Goal: Task Accomplishment & Management: Manage account settings

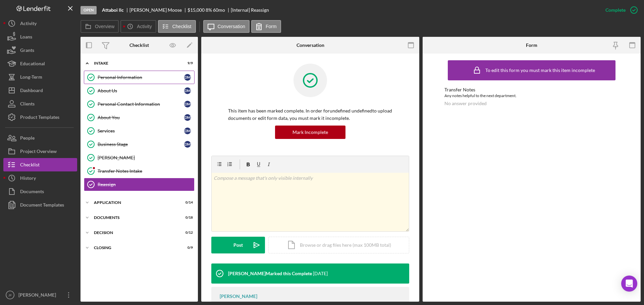
click at [121, 80] on div "Personal Information" at bounding box center [141, 77] width 86 height 5
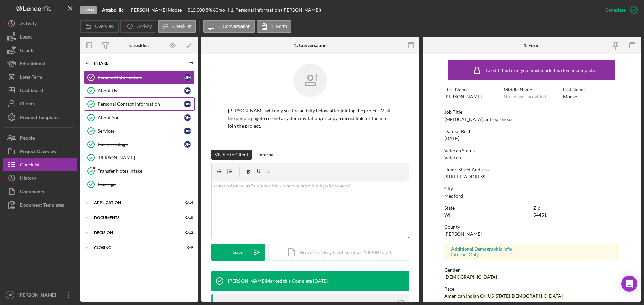
click at [110, 104] on div "Personal Contact Information" at bounding box center [141, 104] width 86 height 5
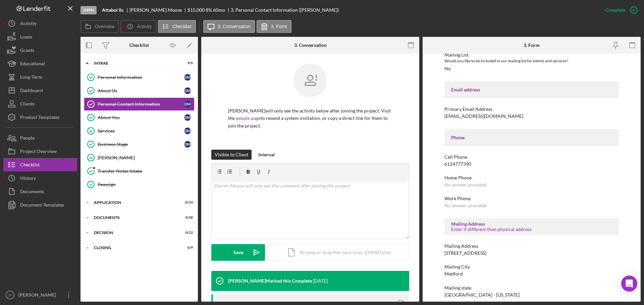
scroll to position [101, 0]
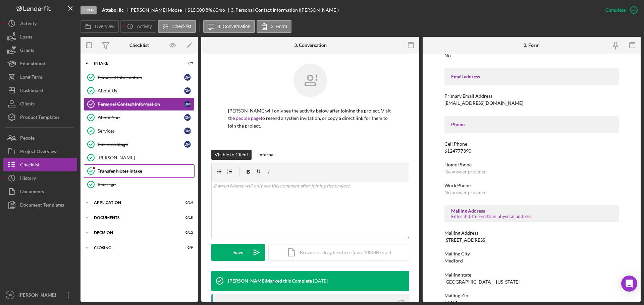
click at [136, 172] on div "Transfer Notes Intake" at bounding box center [146, 171] width 97 height 5
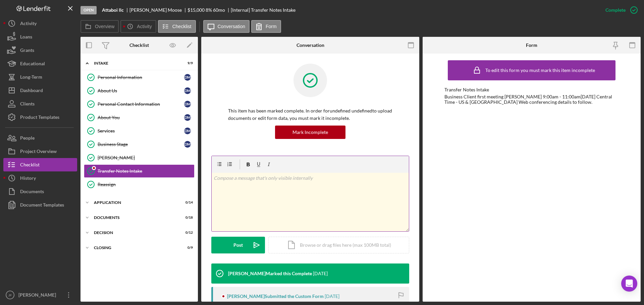
click at [290, 195] on div "v Color teal Color pink Remove color Add row above Add row below Add column bef…" at bounding box center [310, 202] width 197 height 59
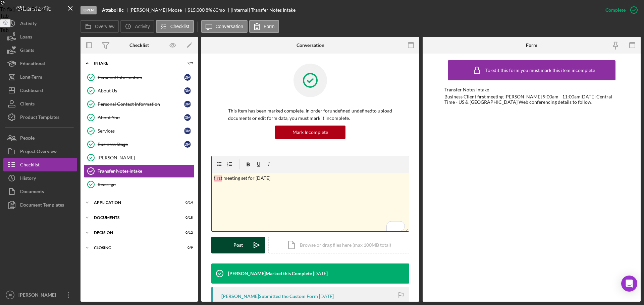
click at [237, 247] on div "Post" at bounding box center [237, 245] width 9 height 17
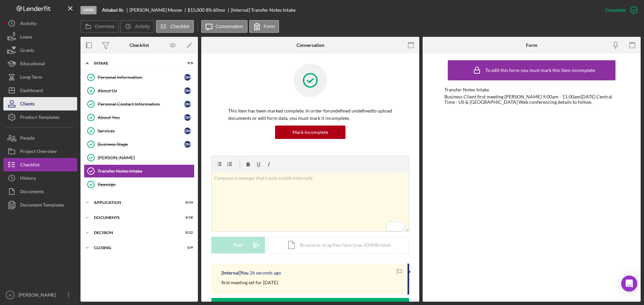
click at [36, 108] on button "Clients" at bounding box center [40, 103] width 74 height 13
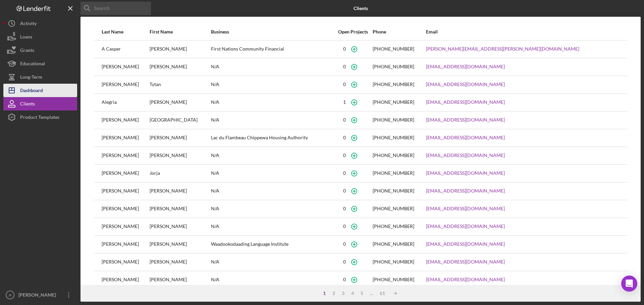
click at [34, 88] on div "Dashboard" at bounding box center [31, 91] width 23 height 15
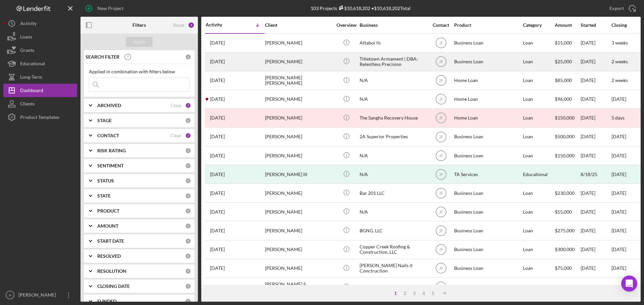
click at [298, 62] on div "[PERSON_NAME]" at bounding box center [298, 62] width 67 height 18
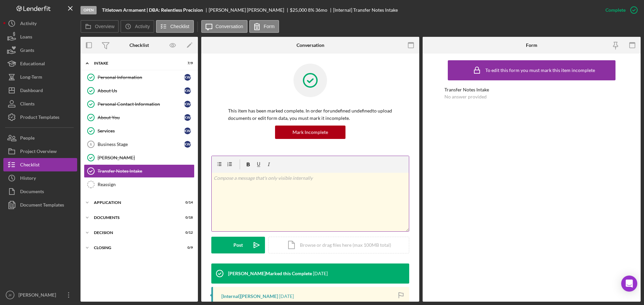
click at [261, 203] on div "v Color teal Color pink Remove color Add row above Add row below Add column bef…" at bounding box center [310, 202] width 197 height 59
drag, startPoint x: 291, startPoint y: 179, endPoint x: 284, endPoint y: 188, distance: 11.5
click at [283, 191] on div "v Color teal Color pink Remove color Add row above Add row below Add column bef…" at bounding box center [310, 202] width 197 height 59
click at [357, 180] on p "Currently meeting with the client and exploring options at this time" at bounding box center [310, 178] width 193 height 7
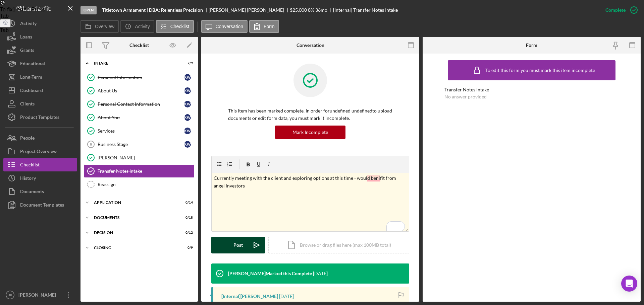
click at [233, 241] on div "Post" at bounding box center [237, 245] width 9 height 17
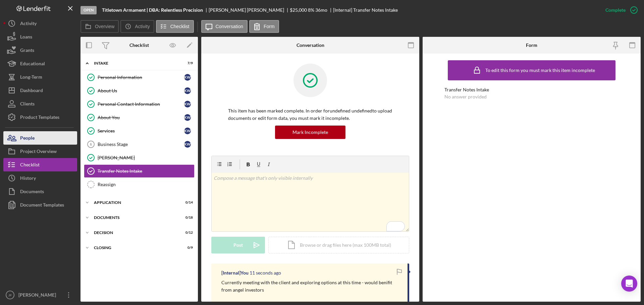
click at [40, 140] on button "People" at bounding box center [40, 137] width 74 height 13
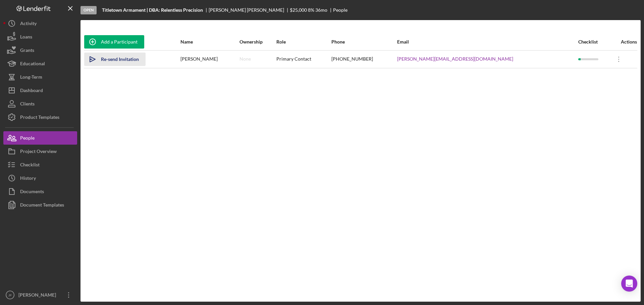
click at [114, 61] on div "Re-send Invitation" at bounding box center [120, 59] width 38 height 13
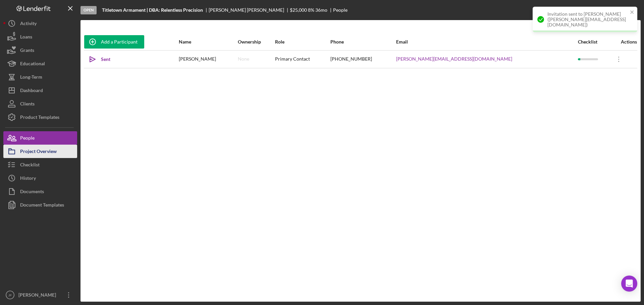
click at [49, 154] on div "Project Overview" at bounding box center [38, 152] width 37 height 15
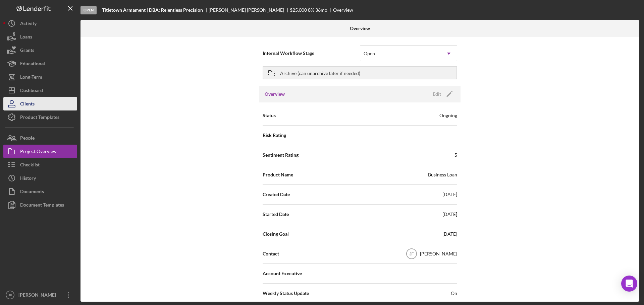
click at [47, 108] on button "Clients" at bounding box center [40, 103] width 74 height 13
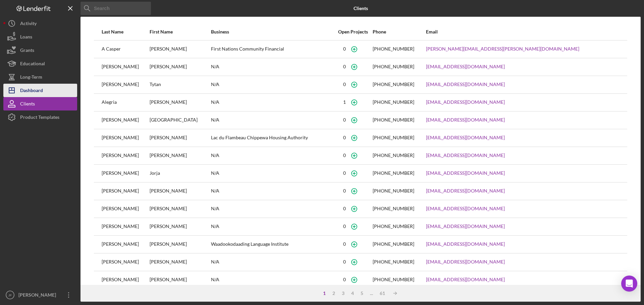
click at [42, 93] on div "Dashboard" at bounding box center [31, 91] width 23 height 15
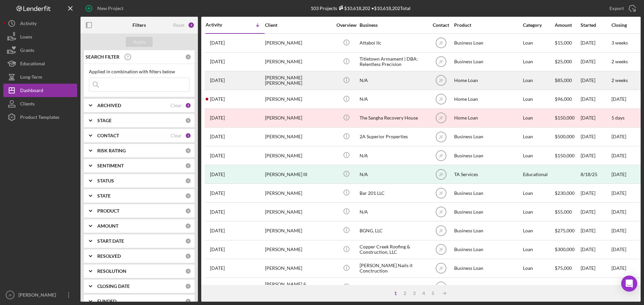
click at [301, 83] on div "[PERSON_NAME] [PERSON_NAME]" at bounding box center [298, 81] width 67 height 18
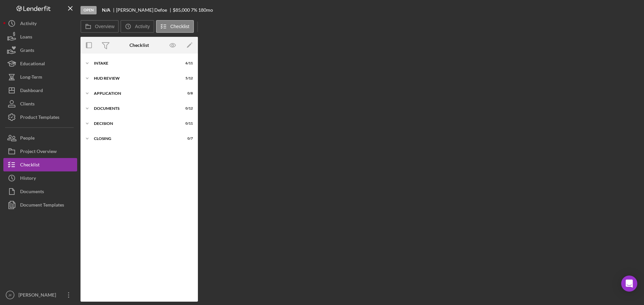
scroll to position [11, 0]
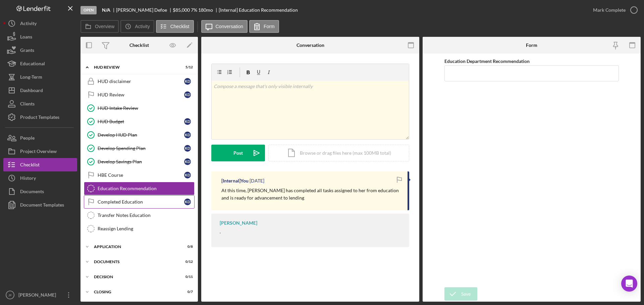
click at [133, 202] on div "Completed Education" at bounding box center [141, 201] width 86 height 5
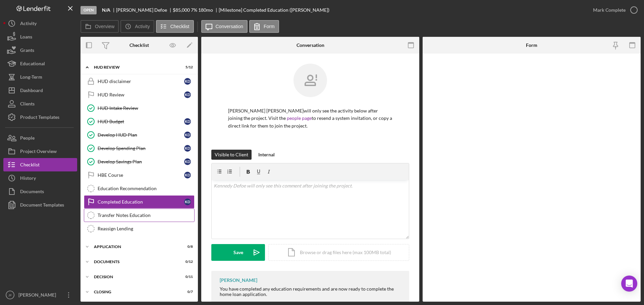
click at [127, 215] on div "Transfer Notes Education" at bounding box center [146, 215] width 97 height 5
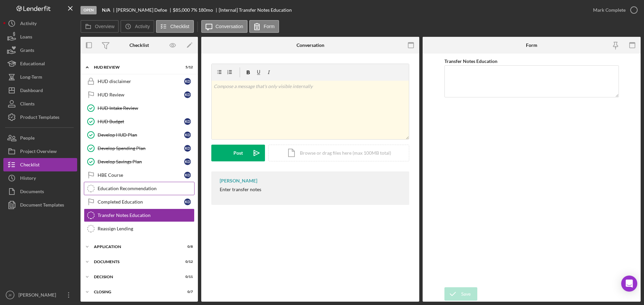
click at [126, 188] on div "Education Recommendation" at bounding box center [146, 188] width 97 height 5
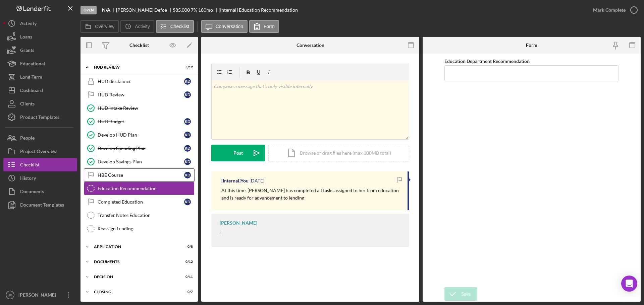
click at [118, 173] on div "HBE Course" at bounding box center [141, 175] width 86 height 5
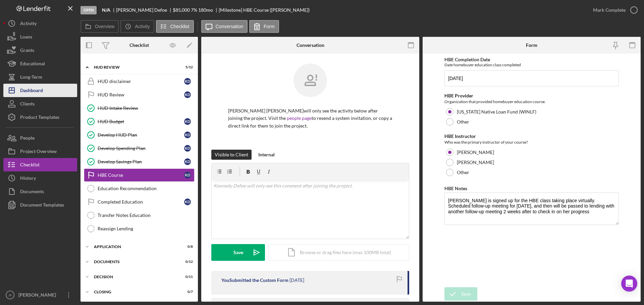
click at [36, 93] on div "Dashboard" at bounding box center [31, 91] width 23 height 15
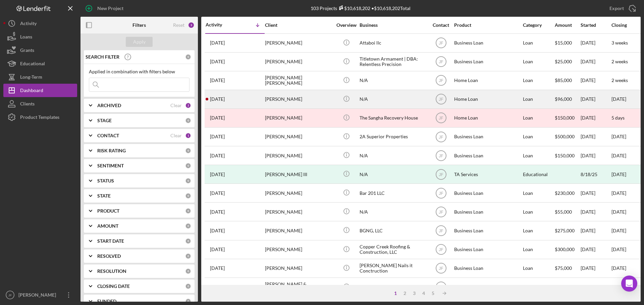
click at [265, 99] on td "[PERSON_NAME]" at bounding box center [299, 99] width 69 height 19
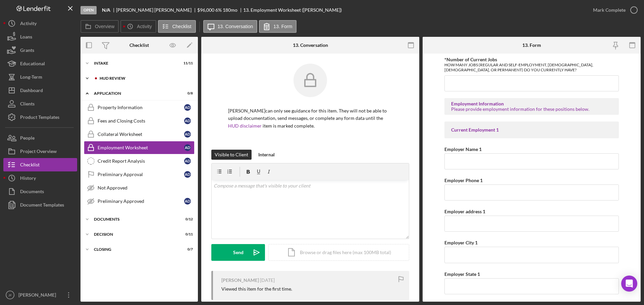
click at [127, 76] on div "HUD Review" at bounding box center [145, 78] width 90 height 4
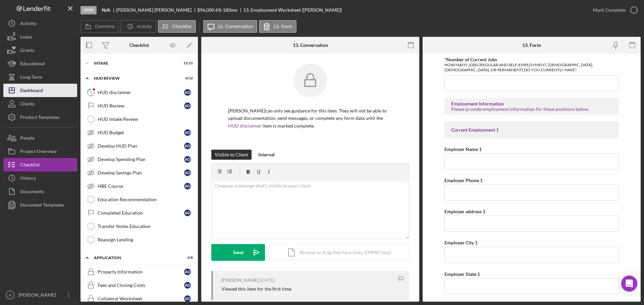
click at [47, 94] on button "Icon/Dashboard Dashboard" at bounding box center [40, 90] width 74 height 13
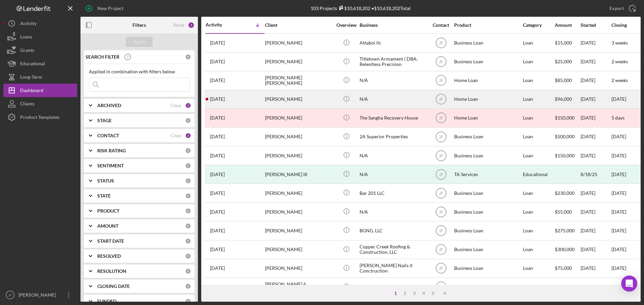
click at [214, 100] on time "[DATE]" at bounding box center [217, 99] width 15 height 5
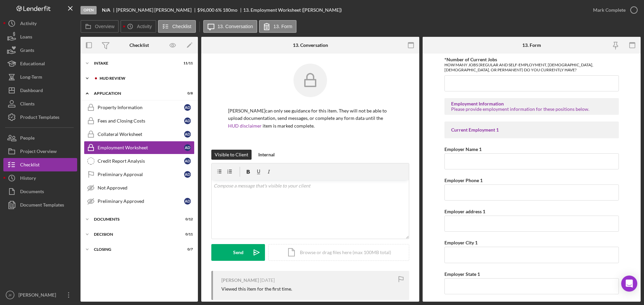
click at [133, 80] on div "HUD Review" at bounding box center [145, 78] width 90 height 4
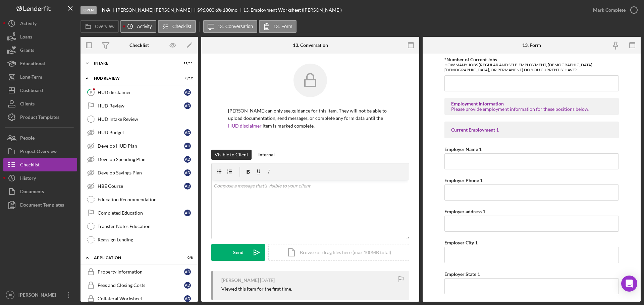
click at [140, 26] on label "Activity" at bounding box center [144, 26] width 15 height 5
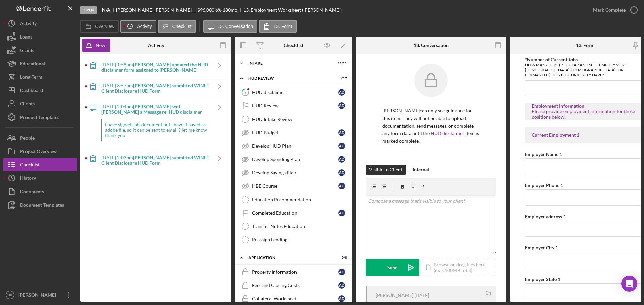
click at [144, 27] on label "Activity" at bounding box center [144, 26] width 15 height 5
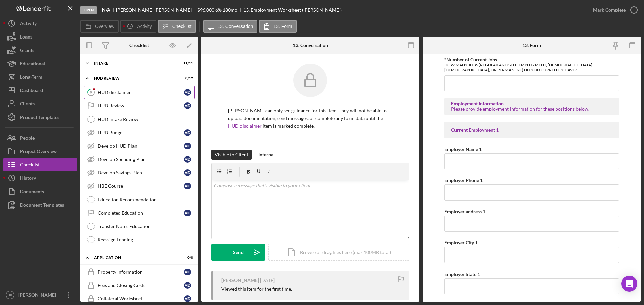
click at [138, 93] on div "HUD disclaimer" at bounding box center [141, 92] width 86 height 5
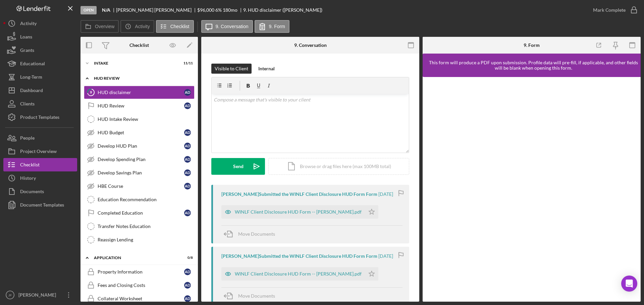
click at [116, 76] on div "HUD Review" at bounding box center [142, 78] width 96 height 4
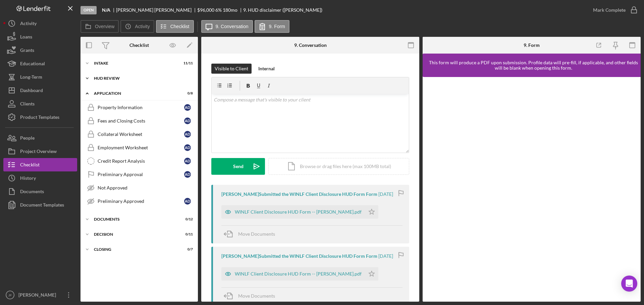
click at [127, 81] on div "Icon/Expander HUD Review 0 / 12" at bounding box center [138, 78] width 117 height 13
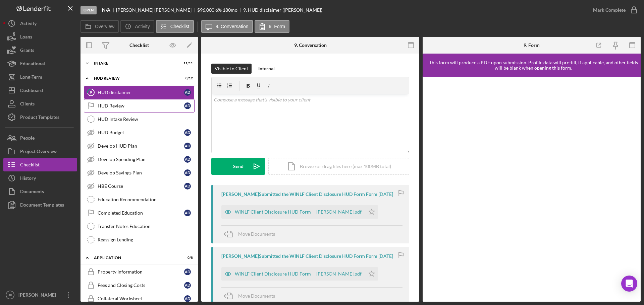
click at [125, 103] on div "HUD Review" at bounding box center [141, 105] width 86 height 5
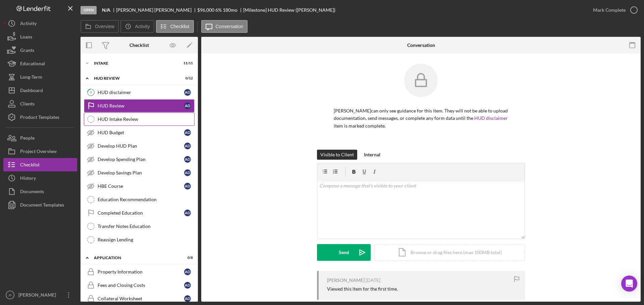
click at [130, 119] on div "HUD Intake Review" at bounding box center [146, 119] width 97 height 5
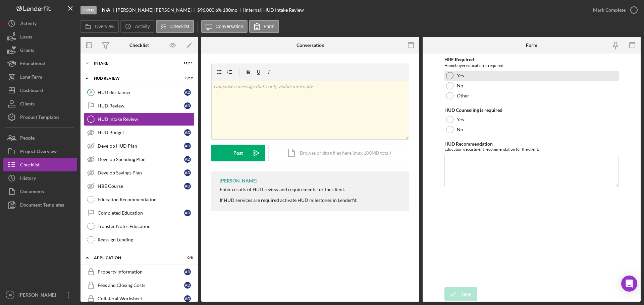
click at [449, 75] on div at bounding box center [449, 75] width 7 height 7
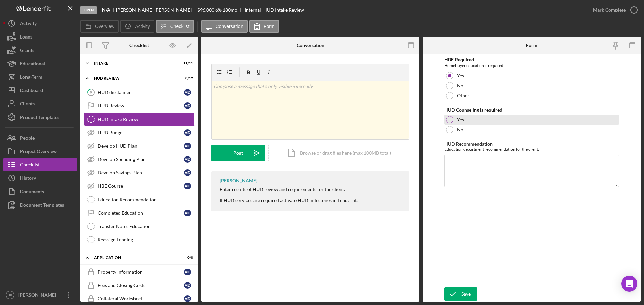
click at [449, 120] on div at bounding box center [449, 119] width 7 height 7
click at [455, 160] on textarea "HUD Recommendation" at bounding box center [531, 171] width 174 height 32
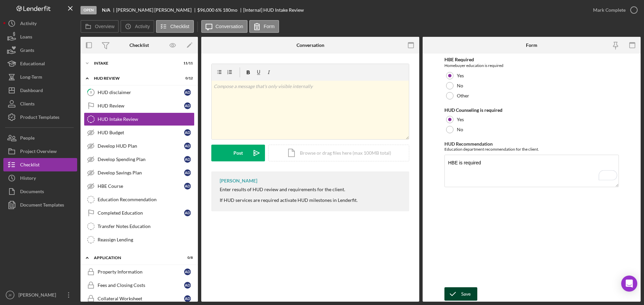
click at [467, 296] on div "Save" at bounding box center [465, 294] width 9 height 13
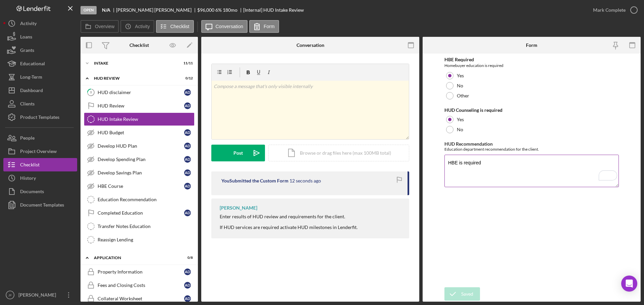
click at [446, 164] on textarea "HBE is required" at bounding box center [531, 171] width 174 height 32
type textarea "[DATE] HBE is required"
click at [460, 293] on icon "submit" at bounding box center [452, 294] width 17 height 17
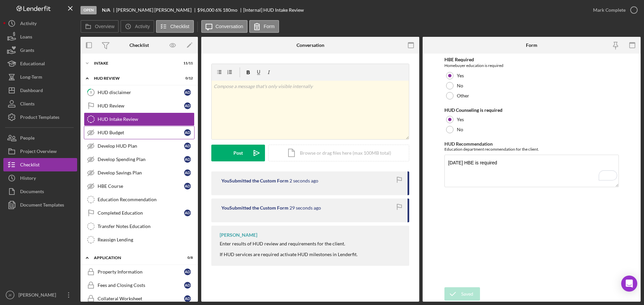
click at [157, 132] on div "HUD Budget" at bounding box center [141, 132] width 86 height 5
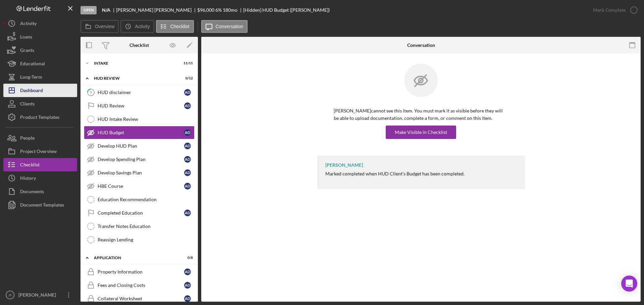
click at [32, 91] on div "Dashboard" at bounding box center [31, 91] width 23 height 15
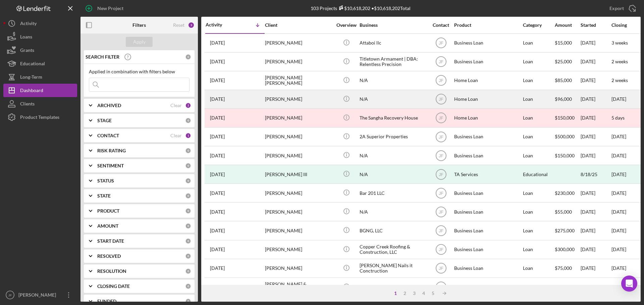
click at [285, 99] on div "[PERSON_NAME]" at bounding box center [298, 100] width 67 height 18
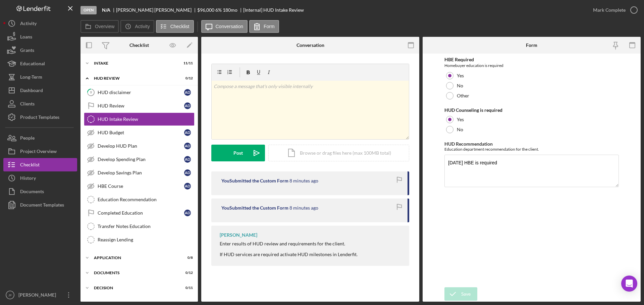
click at [87, 10] on div "Open" at bounding box center [88, 10] width 16 height 8
click at [44, 90] on button "Icon/Dashboard Dashboard" at bounding box center [40, 90] width 74 height 13
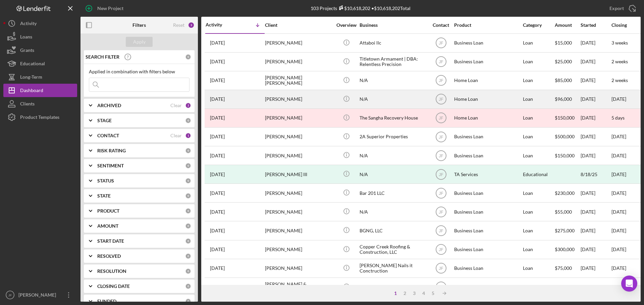
click at [260, 97] on div "[DATE] [PERSON_NAME]" at bounding box center [235, 100] width 59 height 18
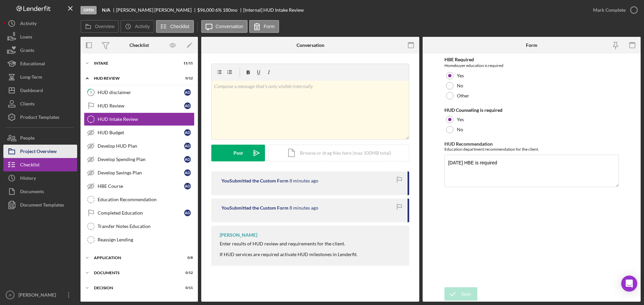
click at [50, 151] on div "Project Overview" at bounding box center [38, 152] width 37 height 15
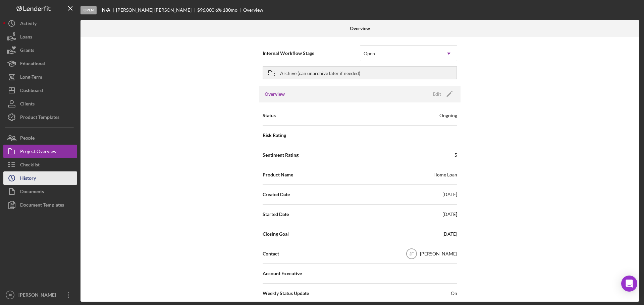
click at [38, 179] on button "Icon/History History" at bounding box center [40, 178] width 74 height 13
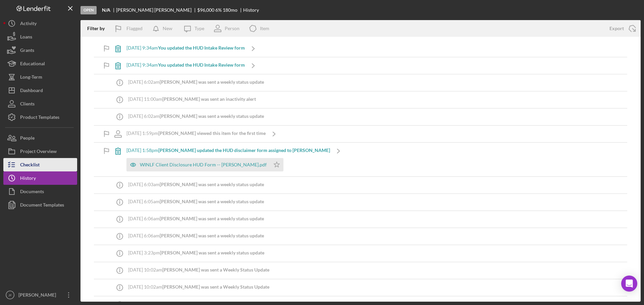
click at [41, 166] on button "Checklist" at bounding box center [40, 164] width 74 height 13
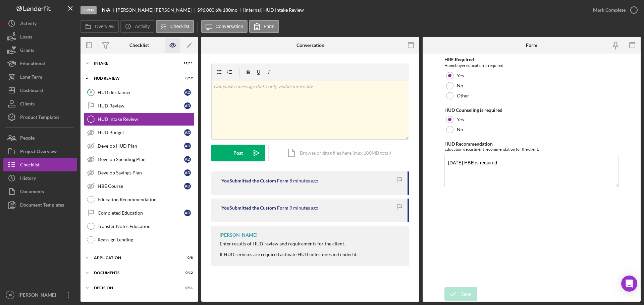
click at [173, 45] on icon "button" at bounding box center [172, 45] width 15 height 15
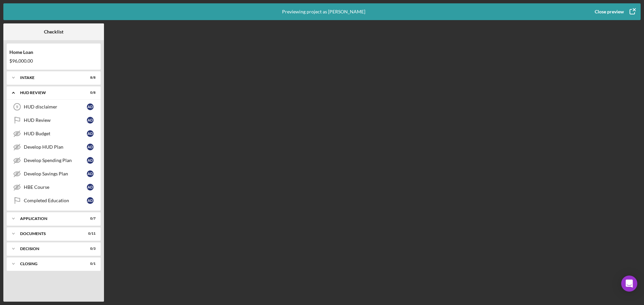
click at [619, 12] on div "Close preview" at bounding box center [608, 11] width 29 height 13
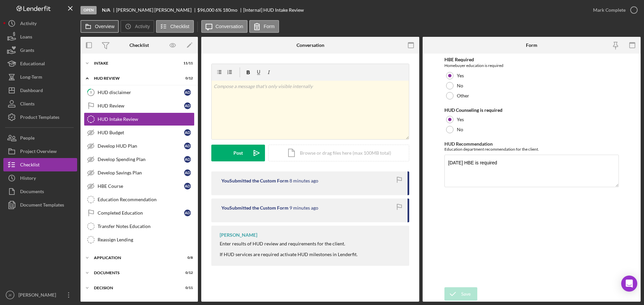
click at [107, 23] on button "Overview" at bounding box center [99, 26] width 38 height 13
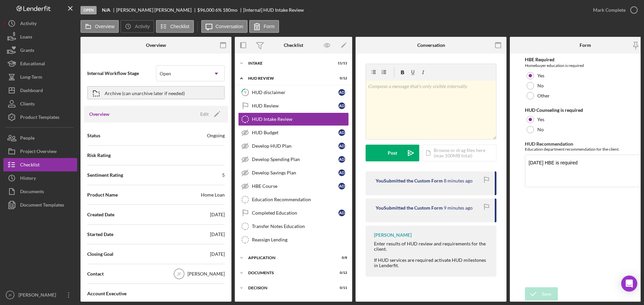
click at [192, 135] on div "Status Ongoing" at bounding box center [155, 135] width 137 height 17
click at [209, 137] on div "Ongoing" at bounding box center [216, 135] width 18 height 7
click at [213, 113] on icon "Icon/Edit" at bounding box center [217, 114] width 17 height 17
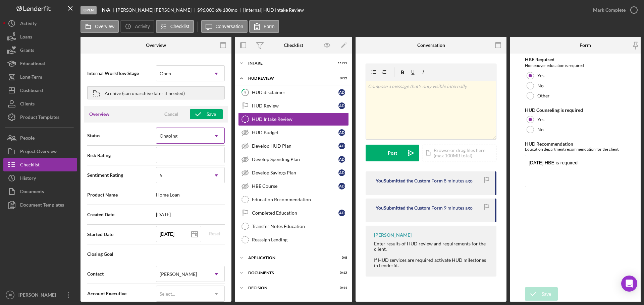
click at [213, 136] on icon "Icon/Dropdown Arrow" at bounding box center [216, 136] width 16 height 16
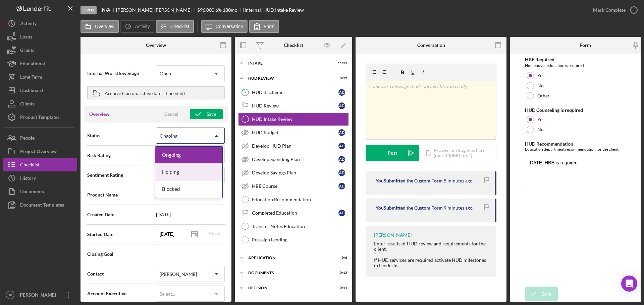
click at [196, 173] on div "Holding" at bounding box center [188, 172] width 67 height 17
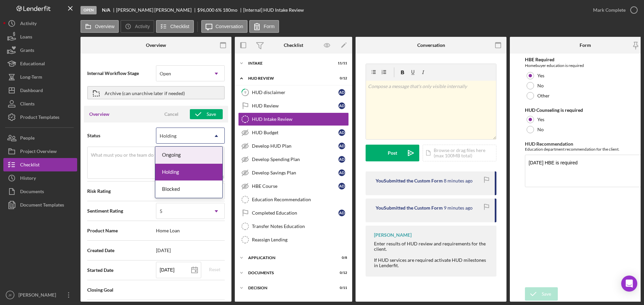
click at [214, 138] on icon "Icon/Dropdown Arrow" at bounding box center [216, 136] width 16 height 16
click at [194, 155] on div "Ongoing" at bounding box center [188, 155] width 67 height 17
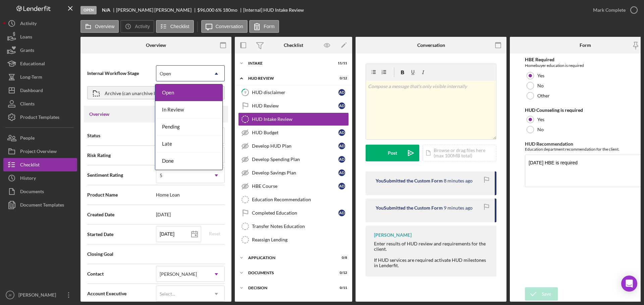
click at [194, 72] on div "Open" at bounding box center [182, 73] width 52 height 15
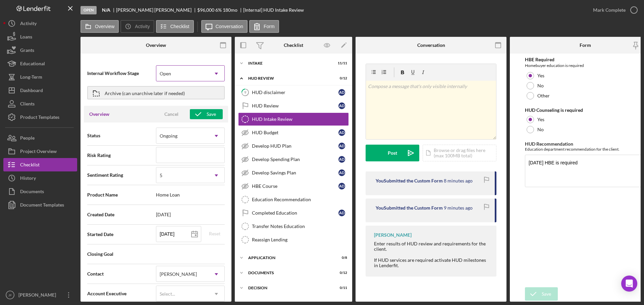
click at [194, 72] on div "Open" at bounding box center [182, 73] width 52 height 15
click at [224, 47] on icon "button" at bounding box center [223, 45] width 15 height 15
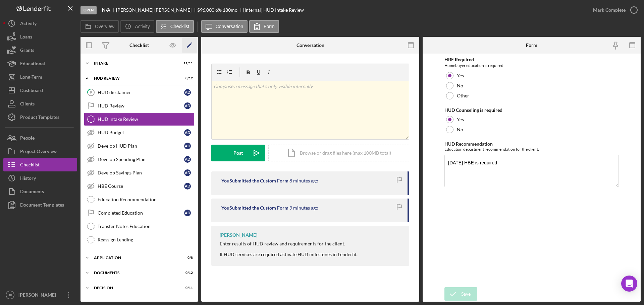
click at [190, 45] on polygon "button" at bounding box center [189, 46] width 5 height 5
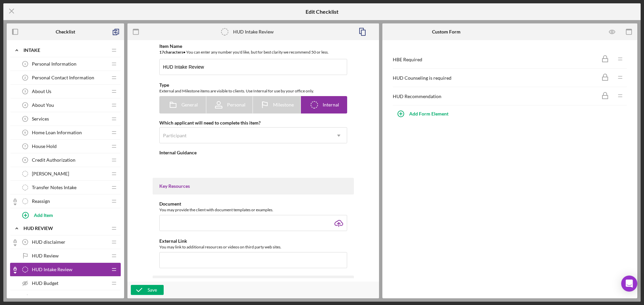
type textarea "<div>Enter results of HUD review and requirements for the client.</div> <div>&n…"
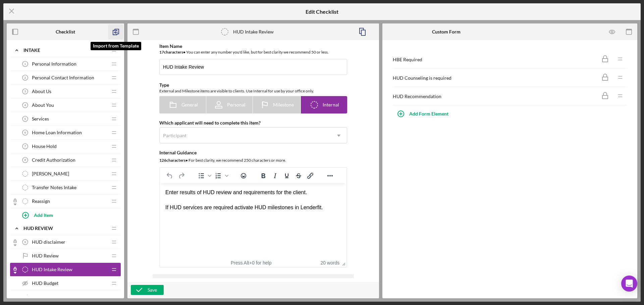
click at [118, 29] on polyline "button" at bounding box center [117, 31] width 4 height 5
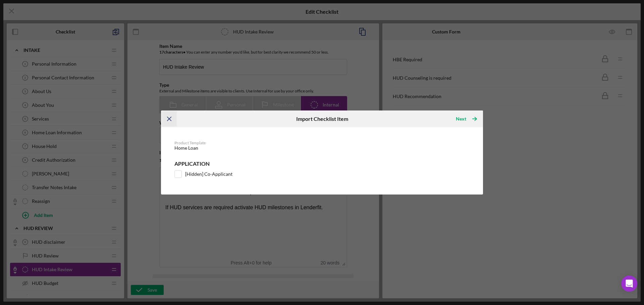
click at [170, 119] on icon "Icon/Menu Close" at bounding box center [169, 119] width 15 height 15
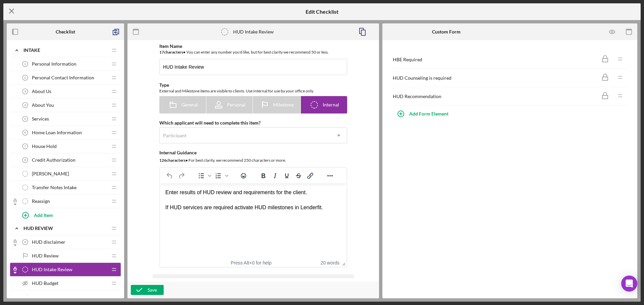
click at [15, 9] on icon "Icon/Menu Close" at bounding box center [11, 11] width 17 height 17
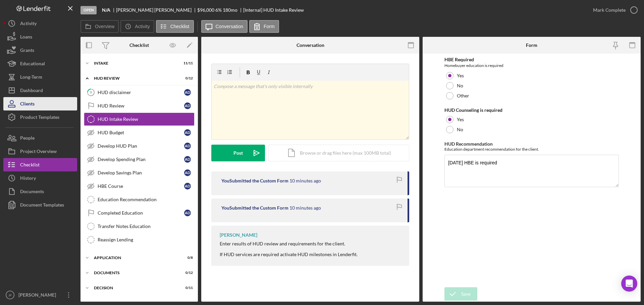
click at [34, 101] on div "Clients" at bounding box center [27, 104] width 14 height 15
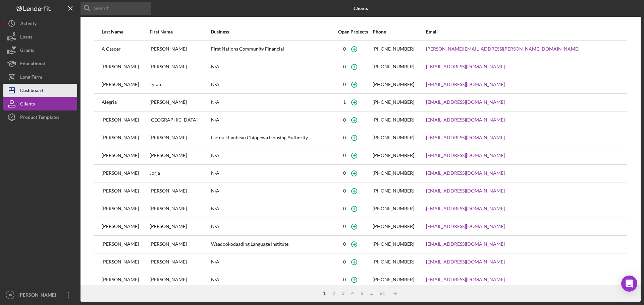
click at [36, 91] on div "Dashboard" at bounding box center [31, 91] width 23 height 15
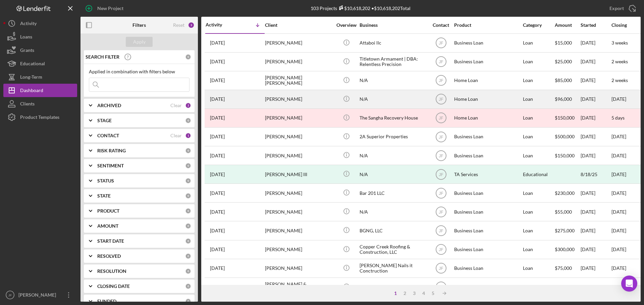
click at [278, 97] on div "[PERSON_NAME]" at bounding box center [298, 100] width 67 height 18
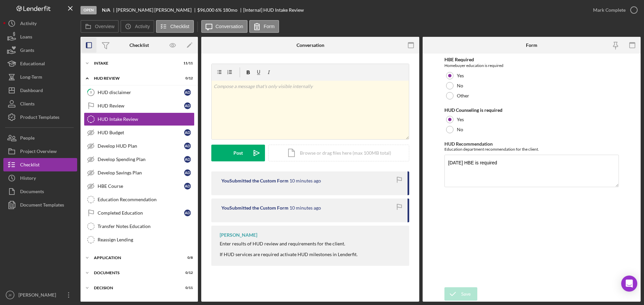
click at [91, 45] on icon "button" at bounding box center [88, 45] width 15 height 15
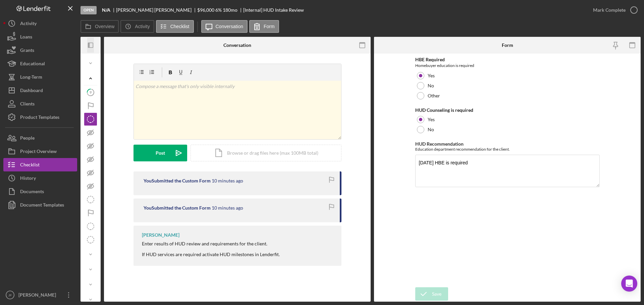
click at [91, 45] on icon "Icon/Panel Side Expand" at bounding box center [90, 45] width 15 height 15
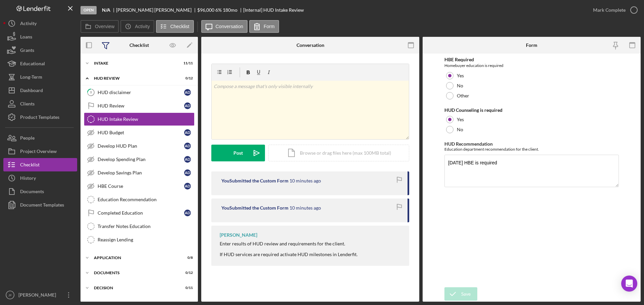
click at [105, 43] on icon at bounding box center [105, 45] width 17 height 17
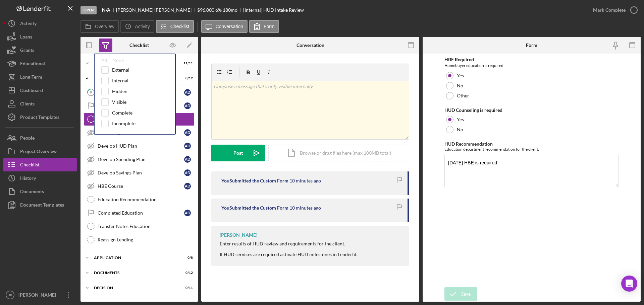
click at [105, 43] on icon at bounding box center [105, 45] width 17 height 17
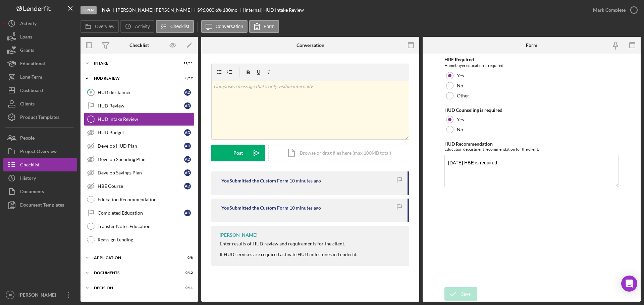
click at [90, 7] on div "Open" at bounding box center [88, 10] width 16 height 8
click at [89, 10] on div "Open" at bounding box center [88, 10] width 16 height 8
click at [58, 139] on button "People" at bounding box center [40, 137] width 74 height 13
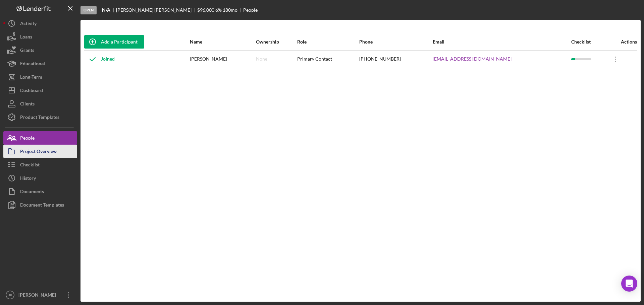
click at [55, 154] on div "Project Overview" at bounding box center [38, 152] width 37 height 15
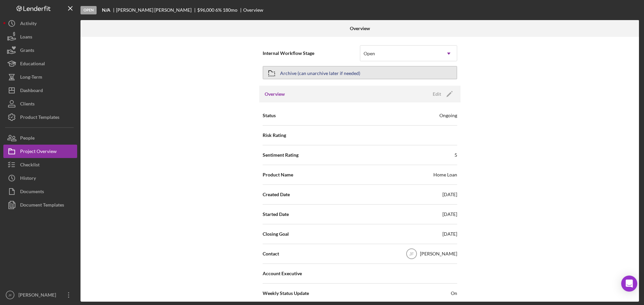
click at [293, 73] on div "Archive (can unarchive later if needed)" at bounding box center [320, 73] width 80 height 12
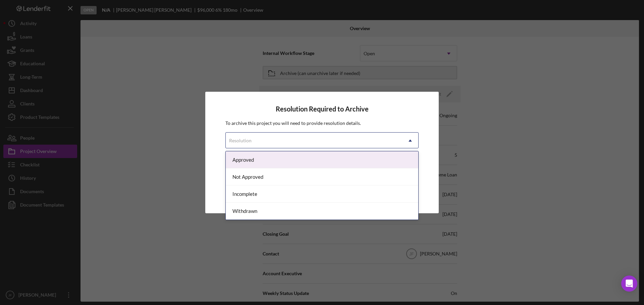
click at [308, 141] on div "Resolution" at bounding box center [314, 140] width 176 height 15
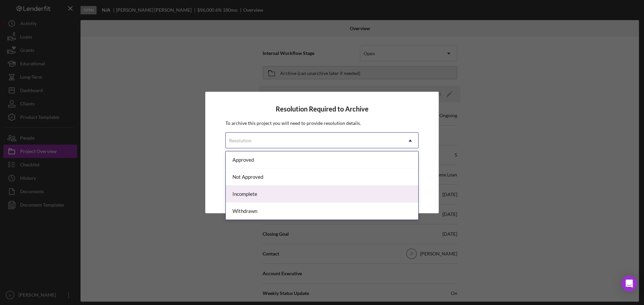
click at [292, 193] on div "Incomplete" at bounding box center [322, 194] width 192 height 17
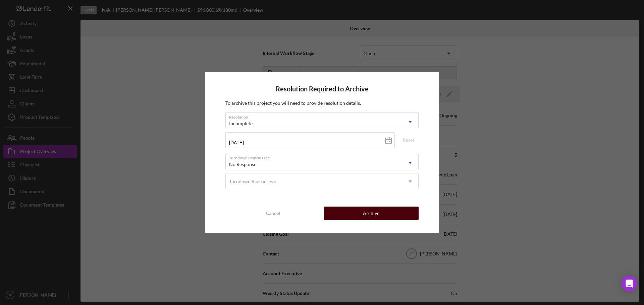
click at [353, 211] on button "Archive" at bounding box center [371, 213] width 95 height 13
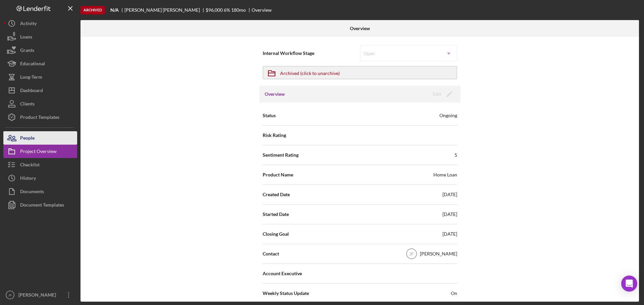
click at [35, 135] on button "People" at bounding box center [40, 137] width 74 height 13
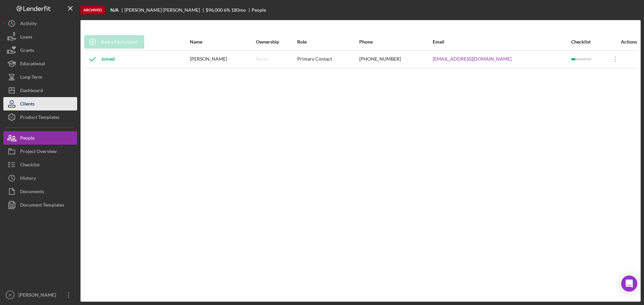
click at [41, 105] on button "Clients" at bounding box center [40, 103] width 74 height 13
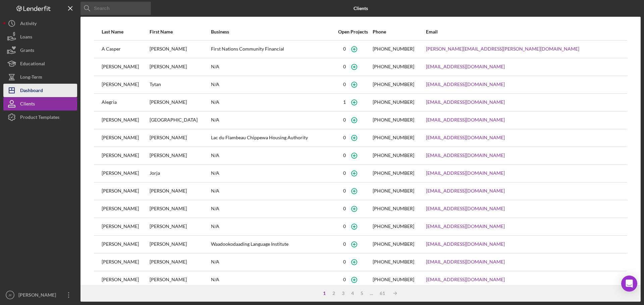
click at [37, 90] on div "Dashboard" at bounding box center [31, 91] width 23 height 15
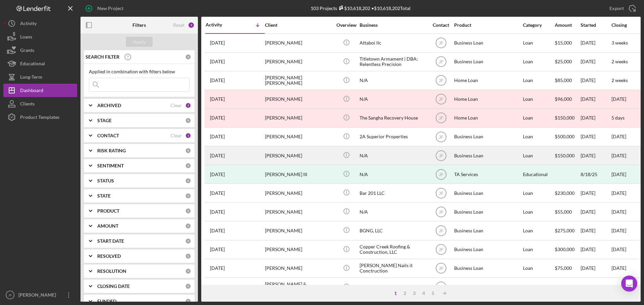
click at [290, 156] on div "[PERSON_NAME]" at bounding box center [298, 156] width 67 height 18
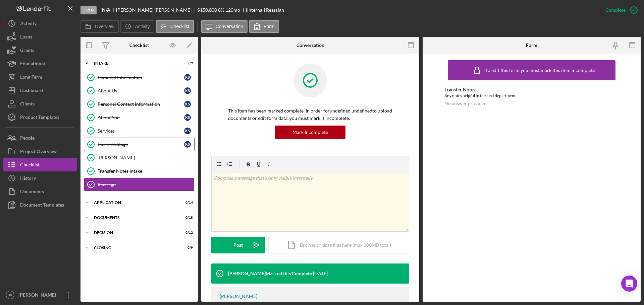
click at [118, 142] on div "Business Stage" at bounding box center [141, 144] width 86 height 5
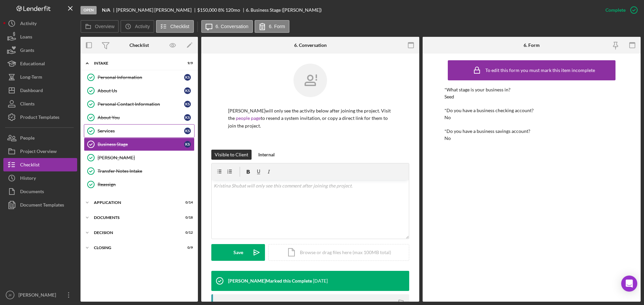
click at [118, 134] on div "Services" at bounding box center [141, 130] width 86 height 5
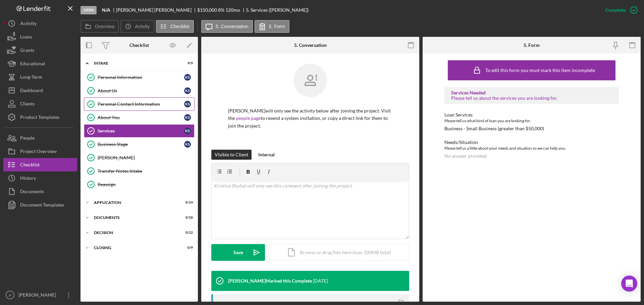
click at [121, 104] on div "Personal Contact Information" at bounding box center [141, 104] width 86 height 5
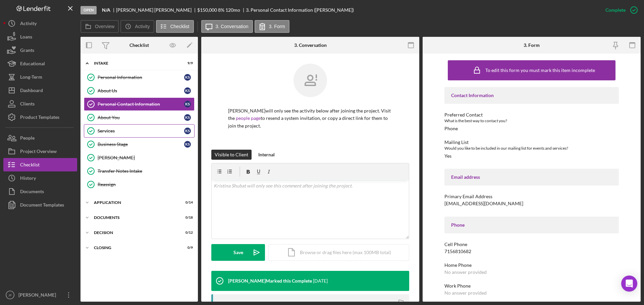
click at [119, 132] on div "Services" at bounding box center [141, 130] width 86 height 5
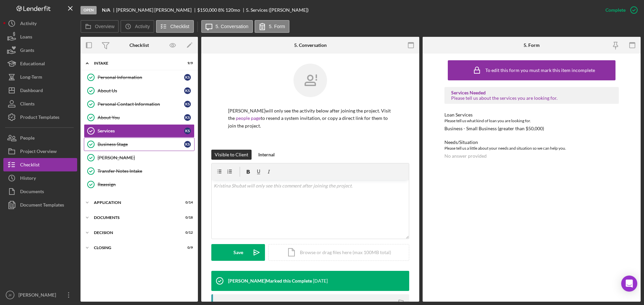
click at [122, 146] on div "Business Stage" at bounding box center [141, 144] width 86 height 5
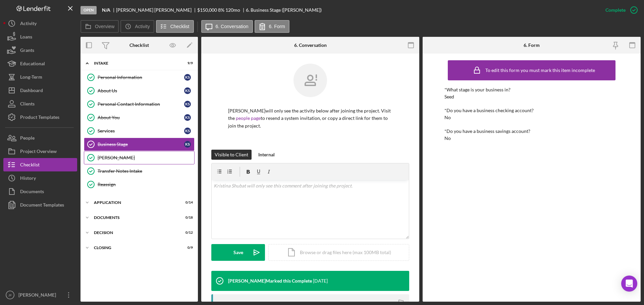
click at [108, 160] on div "[PERSON_NAME]" at bounding box center [146, 157] width 97 height 5
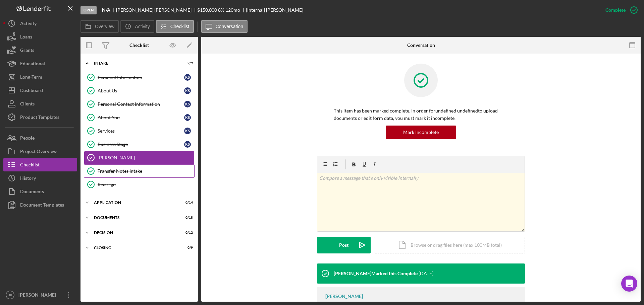
click at [105, 172] on div "Transfer Notes Intake" at bounding box center [146, 171] width 97 height 5
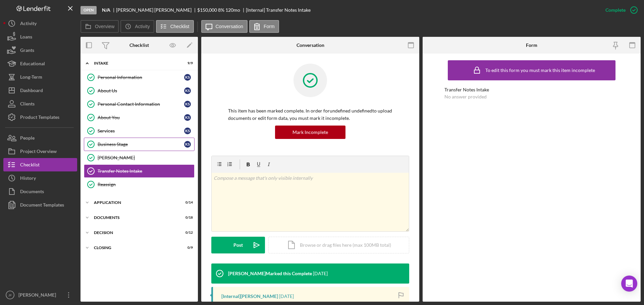
click at [130, 145] on div "Business Stage" at bounding box center [141, 144] width 86 height 5
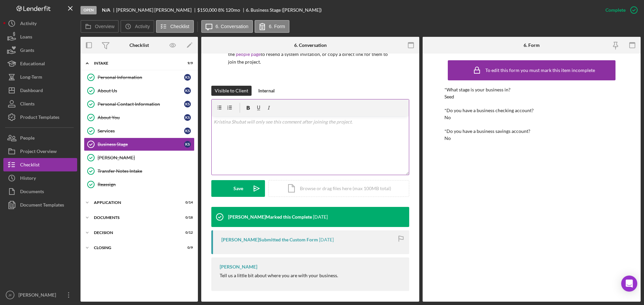
scroll to position [67, 0]
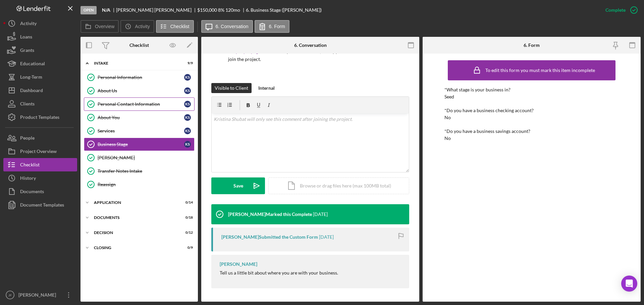
click at [119, 103] on div "Personal Contact Information" at bounding box center [141, 104] width 86 height 5
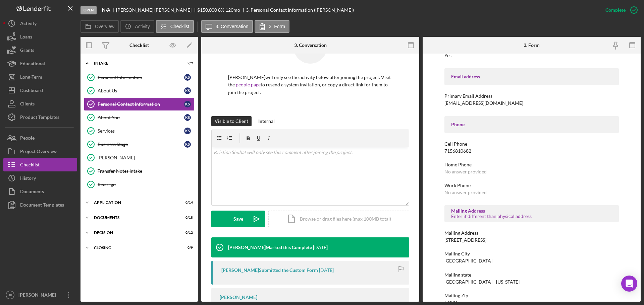
scroll to position [114, 0]
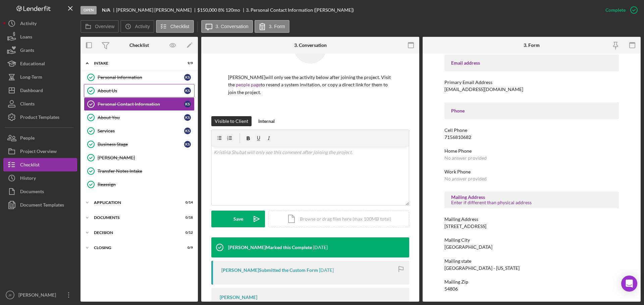
click at [132, 87] on link "About Us About Us K S" at bounding box center [139, 90] width 111 height 13
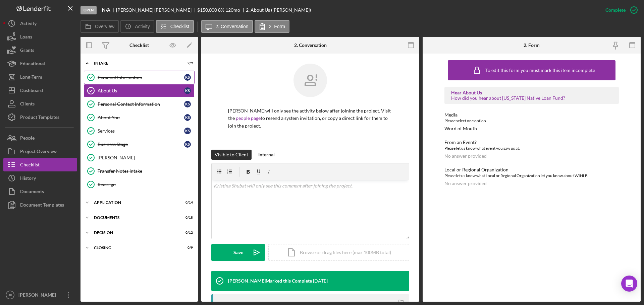
click at [134, 79] on div "Personal Information" at bounding box center [141, 77] width 86 height 5
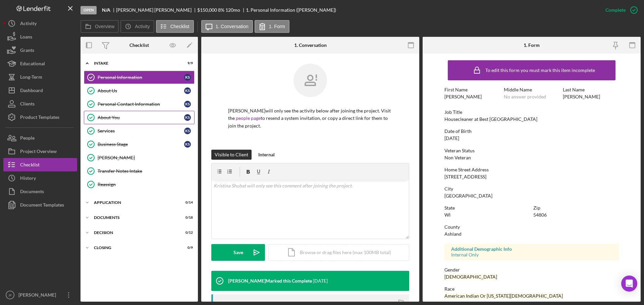
click at [115, 119] on div "About You" at bounding box center [141, 117] width 86 height 5
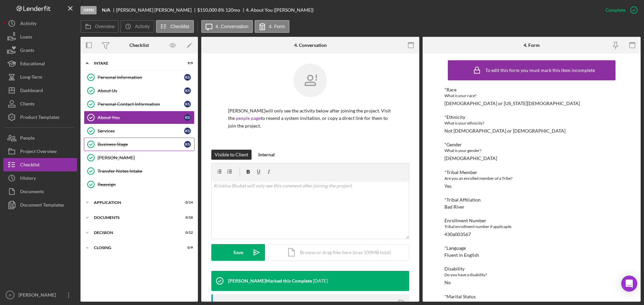
click at [107, 146] on div "Business Stage" at bounding box center [141, 144] width 86 height 5
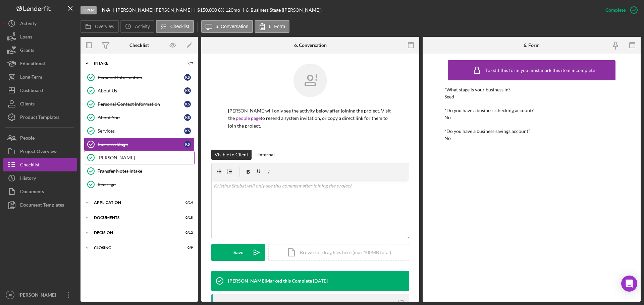
click at [113, 164] on link "[PERSON_NAME]" at bounding box center [139, 157] width 111 height 13
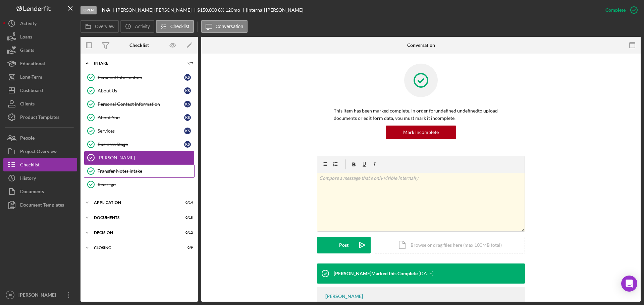
click at [125, 172] on div "Transfer Notes Intake" at bounding box center [146, 171] width 97 height 5
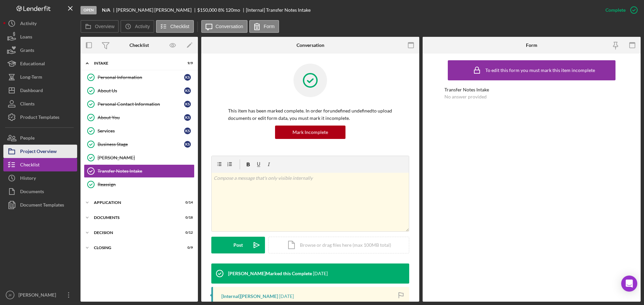
click at [54, 152] on div "Project Overview" at bounding box center [38, 152] width 37 height 15
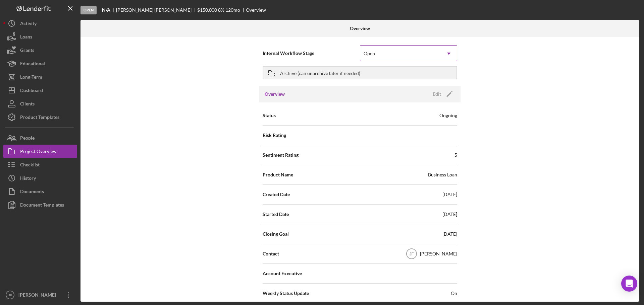
click at [402, 56] on div "Open" at bounding box center [400, 53] width 80 height 15
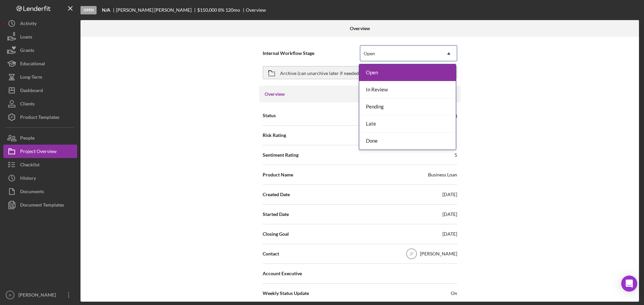
click at [402, 56] on div "Open" at bounding box center [400, 53] width 80 height 15
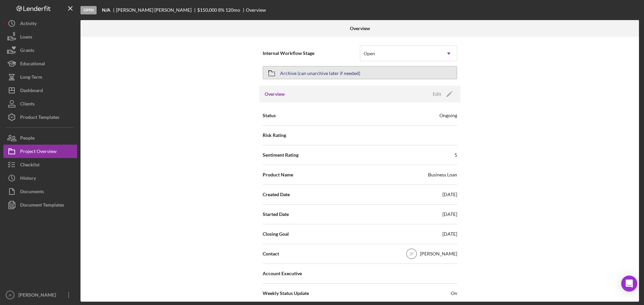
click at [353, 73] on div "Archive (can unarchive later if needed)" at bounding box center [320, 73] width 80 height 12
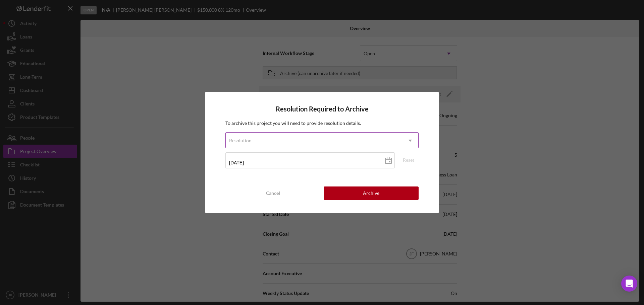
click at [312, 137] on div "Resolution" at bounding box center [314, 140] width 176 height 15
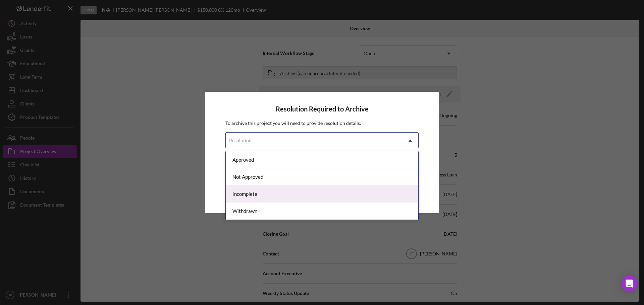
click at [289, 194] on div "Incomplete" at bounding box center [322, 194] width 192 height 17
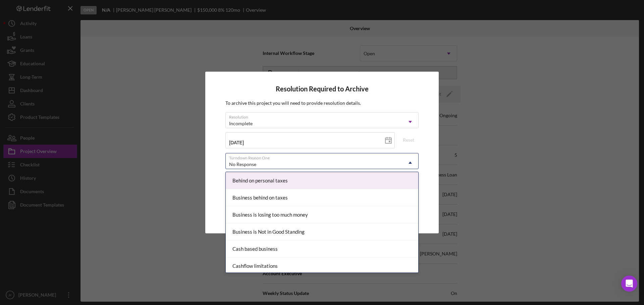
click at [282, 164] on div "No Response" at bounding box center [314, 164] width 176 height 15
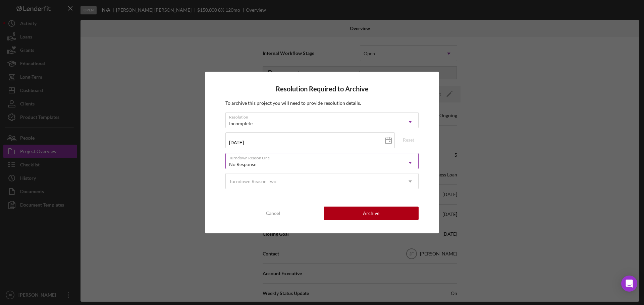
click at [282, 164] on div "No Response" at bounding box center [314, 164] width 176 height 15
click at [341, 216] on button "Archive" at bounding box center [371, 213] width 95 height 13
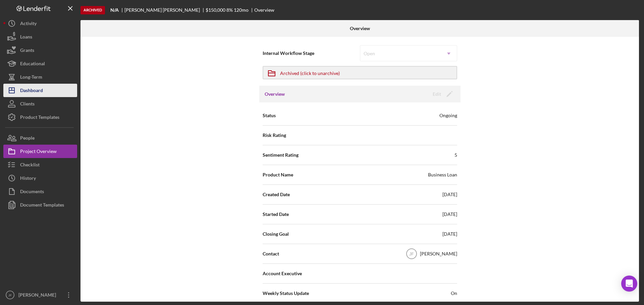
click at [48, 94] on button "Icon/Dashboard Dashboard" at bounding box center [40, 90] width 74 height 13
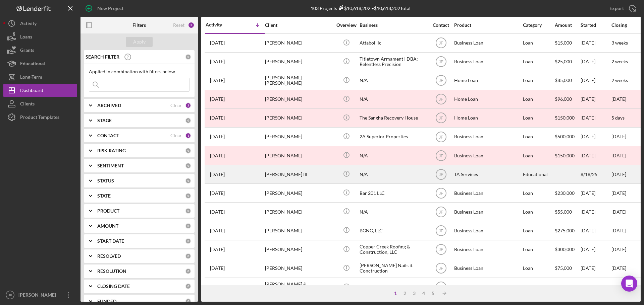
click at [292, 173] on div "[PERSON_NAME] III" at bounding box center [298, 175] width 67 height 18
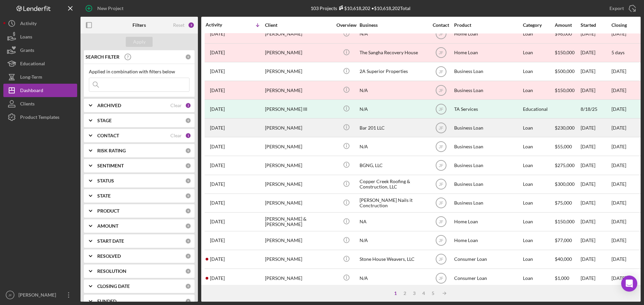
scroll to position [67, 0]
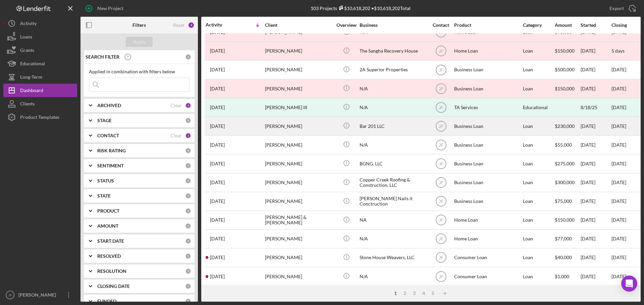
click at [303, 125] on div "[PERSON_NAME]" at bounding box center [298, 126] width 67 height 18
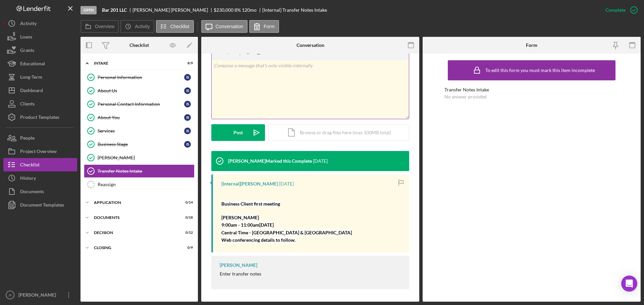
scroll to position [114, 0]
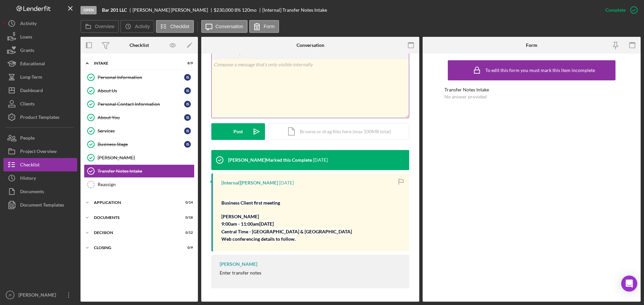
click at [270, 94] on div "v Color teal Color pink Remove color Add row above Add row below Add column bef…" at bounding box center [310, 88] width 197 height 59
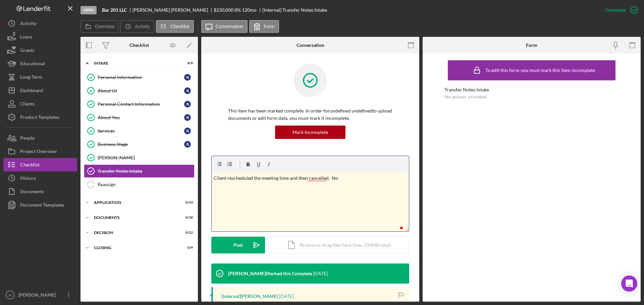
scroll to position [114, 0]
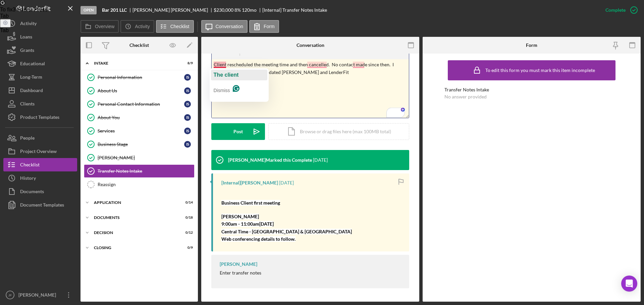
click at [218, 76] on span "The client" at bounding box center [226, 75] width 25 height 6
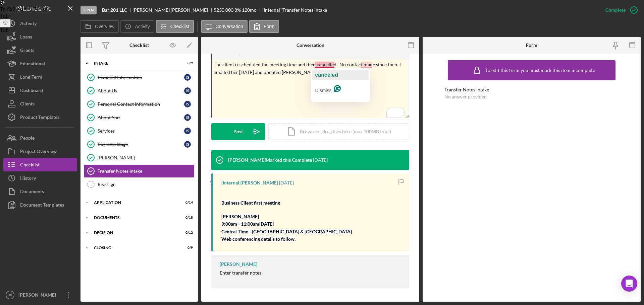
click at [327, 76] on span "canceled" at bounding box center [326, 75] width 23 height 6
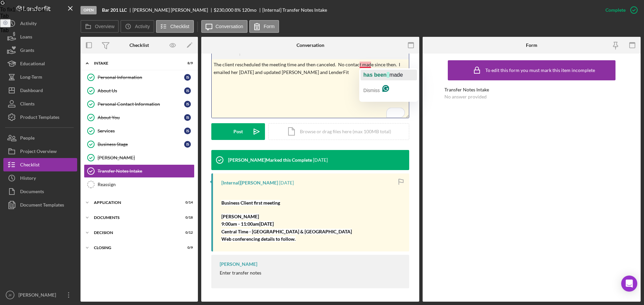
click at [367, 75] on span "has been" at bounding box center [374, 75] width 23 height 6
click at [340, 75] on p "The client rescheduled the meeting time and then canceled. No contact has been …" at bounding box center [310, 68] width 193 height 15
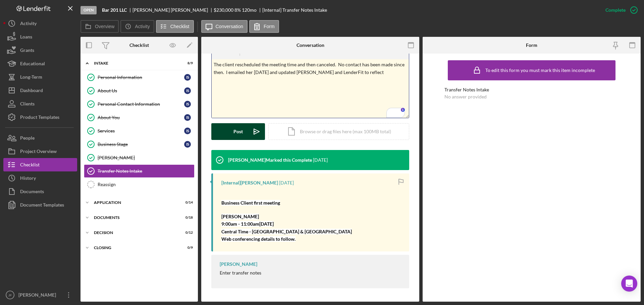
click at [243, 129] on button "Post Icon/icon-invite-send" at bounding box center [238, 131] width 54 height 17
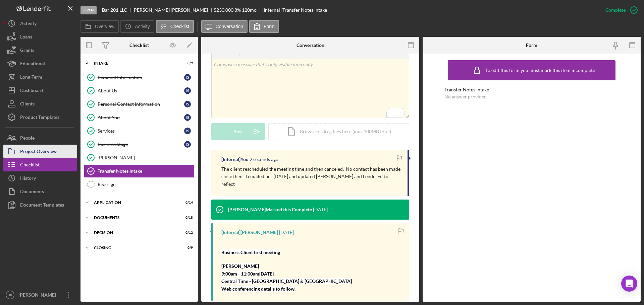
click at [52, 148] on div "Project Overview" at bounding box center [38, 152] width 37 height 15
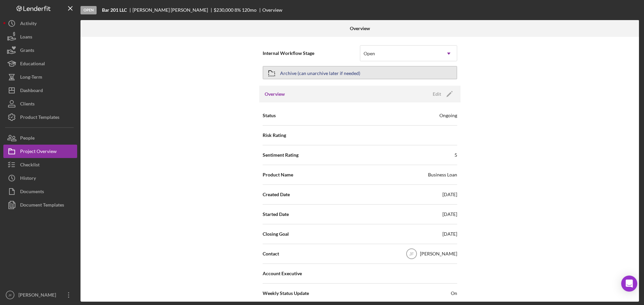
click at [320, 76] on div "Archive (can unarchive later if needed)" at bounding box center [320, 73] width 80 height 12
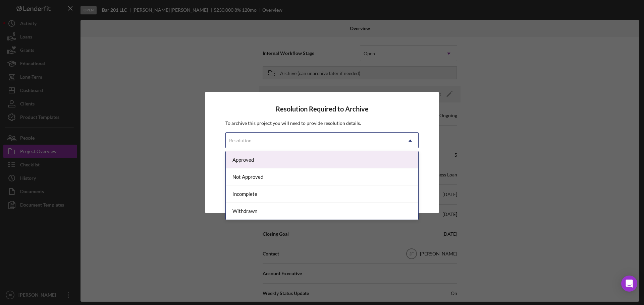
click at [299, 141] on div "Resolution" at bounding box center [314, 140] width 176 height 15
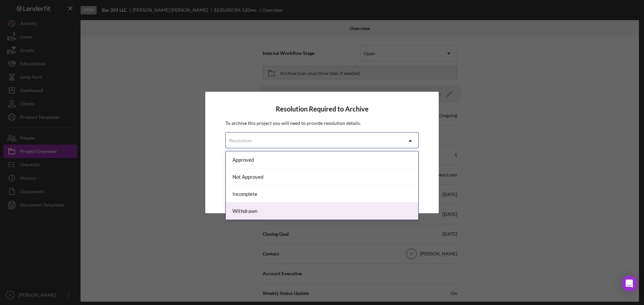
click at [276, 210] on div "Withdrawn" at bounding box center [322, 211] width 192 height 17
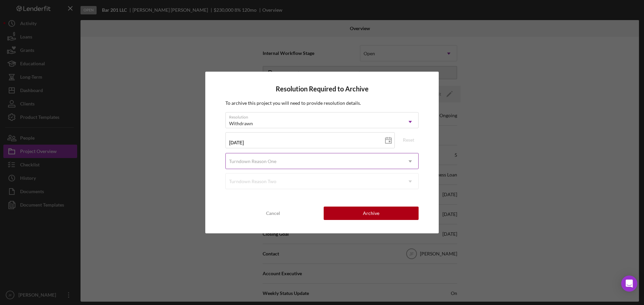
click at [297, 163] on div "Turndown Reason One" at bounding box center [314, 161] width 176 height 15
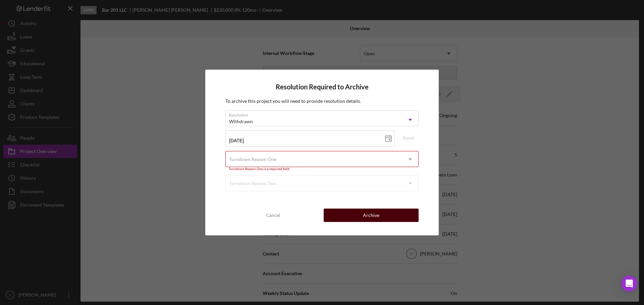
click at [339, 212] on button "Archive" at bounding box center [371, 215] width 95 height 13
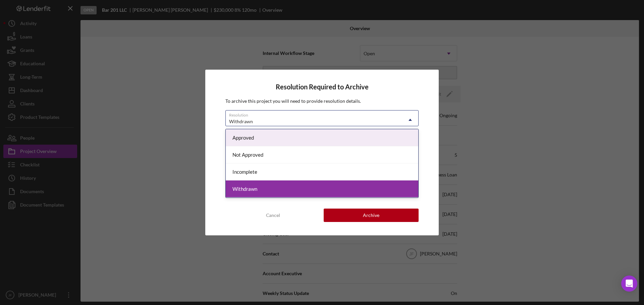
click at [290, 115] on div "Withdrawn" at bounding box center [314, 121] width 176 height 15
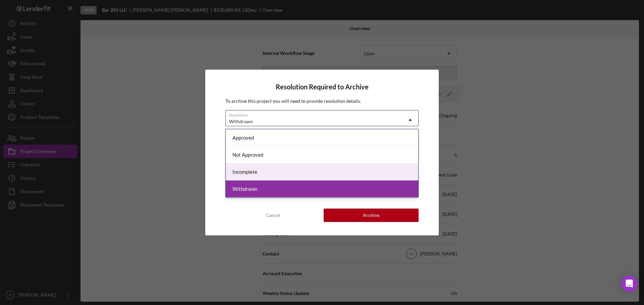
click at [268, 169] on div "Incomplete" at bounding box center [322, 172] width 192 height 17
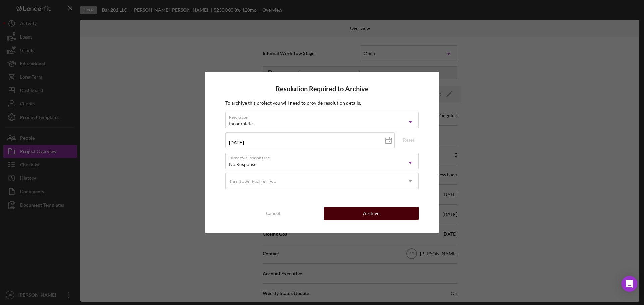
click at [340, 213] on button "Archive" at bounding box center [371, 213] width 95 height 13
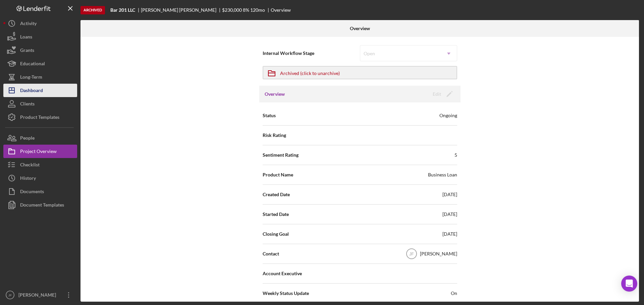
click at [40, 94] on div "Dashboard" at bounding box center [31, 91] width 23 height 15
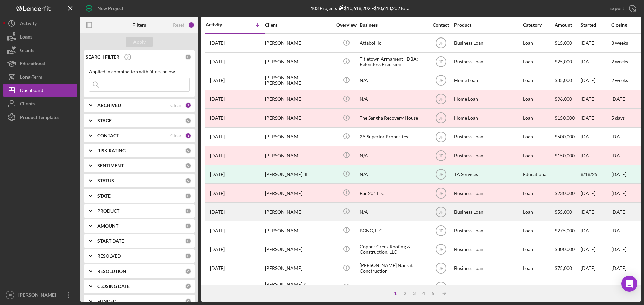
click at [268, 216] on div "[PERSON_NAME]" at bounding box center [298, 212] width 67 height 18
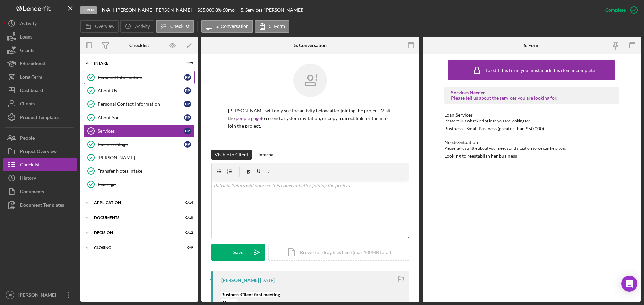
click at [136, 79] on div "Personal Information" at bounding box center [141, 77] width 86 height 5
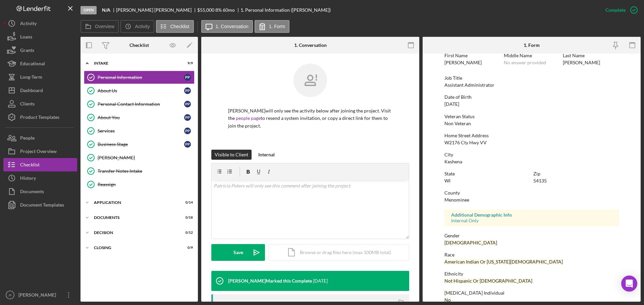
scroll to position [64, 0]
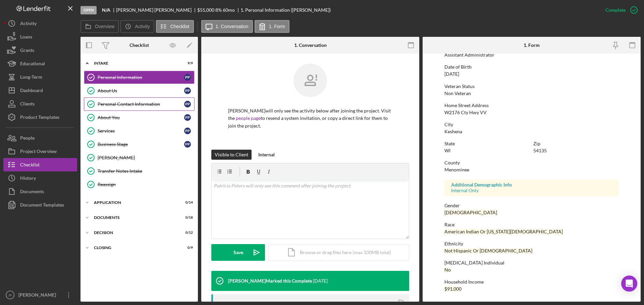
click at [104, 104] on div "Personal Contact Information" at bounding box center [141, 104] width 86 height 5
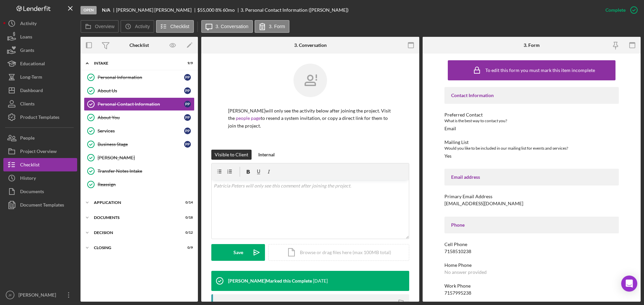
click at [492, 206] on div "Primary Email Address papeters@mitw.org" at bounding box center [531, 200] width 174 height 12
drag, startPoint x: 491, startPoint y: 203, endPoint x: 445, endPoint y: 201, distance: 46.3
click at [445, 201] on div "Primary Email Address papeters@mitw.org" at bounding box center [531, 200] width 174 height 12
copy div "papeters@mitw.org"
click at [30, 107] on div "Clients" at bounding box center [27, 104] width 14 height 15
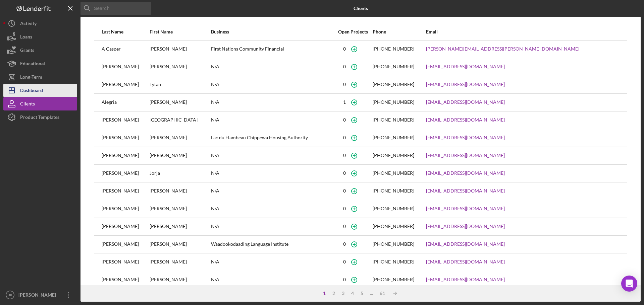
click at [32, 93] on div "Dashboard" at bounding box center [31, 91] width 23 height 15
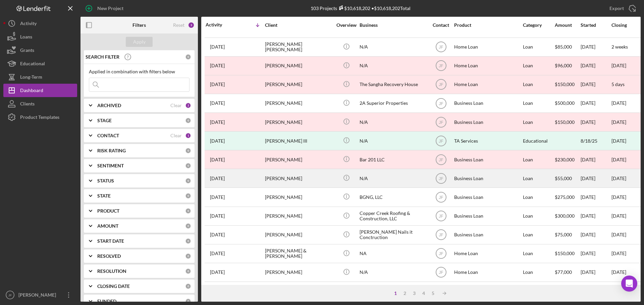
scroll to position [67, 0]
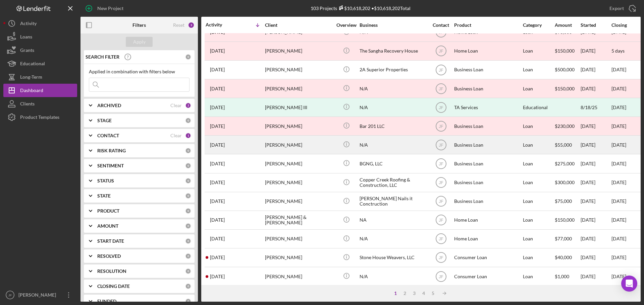
click at [285, 144] on div "[PERSON_NAME]" at bounding box center [298, 145] width 67 height 18
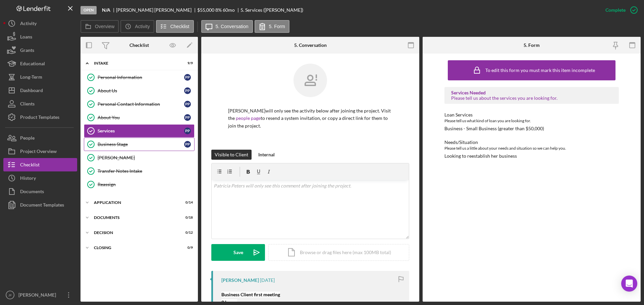
click at [113, 142] on div "Business Stage" at bounding box center [141, 144] width 86 height 5
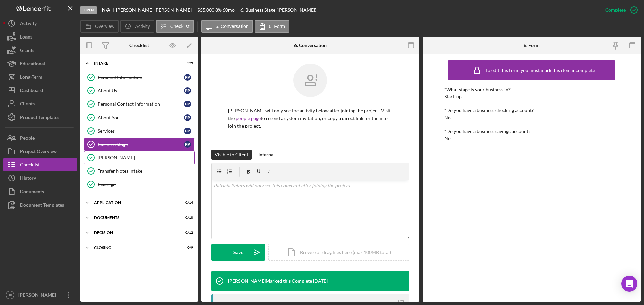
click at [111, 159] on div "[PERSON_NAME]" at bounding box center [146, 157] width 97 height 5
click at [36, 91] on div "Dashboard" at bounding box center [31, 91] width 23 height 15
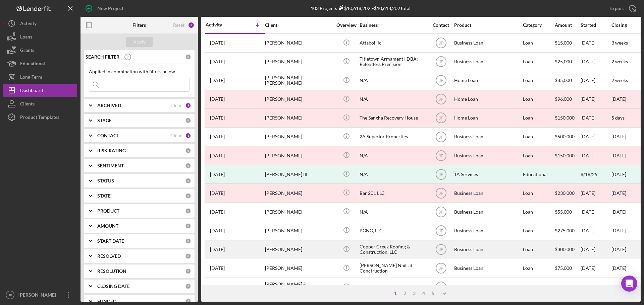
click at [277, 252] on div "[PERSON_NAME]" at bounding box center [298, 250] width 67 height 18
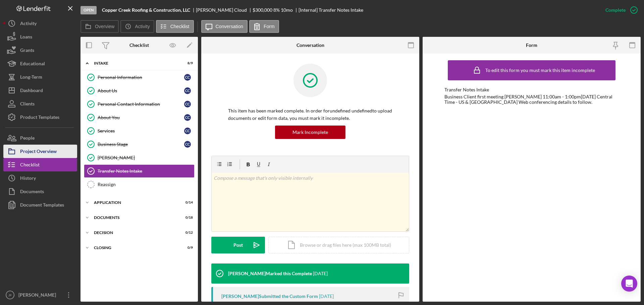
click at [39, 151] on div "Project Overview" at bounding box center [38, 152] width 37 height 15
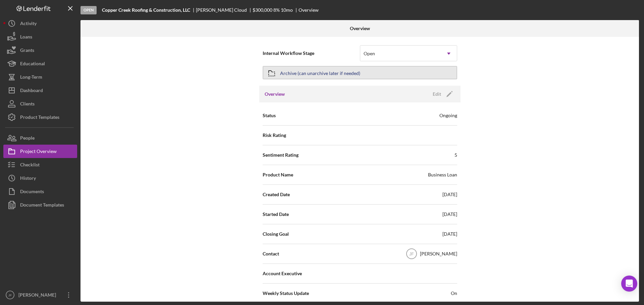
click at [350, 73] on div "Archive (can unarchive later if needed)" at bounding box center [320, 73] width 80 height 12
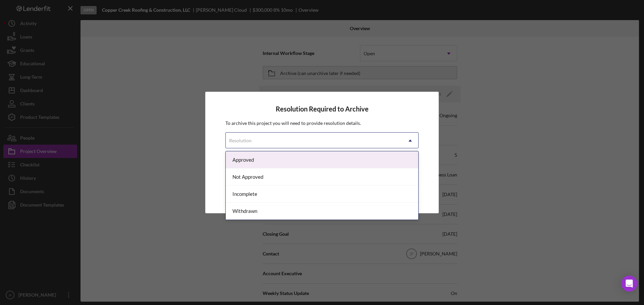
click at [303, 141] on div "Resolution" at bounding box center [314, 140] width 176 height 15
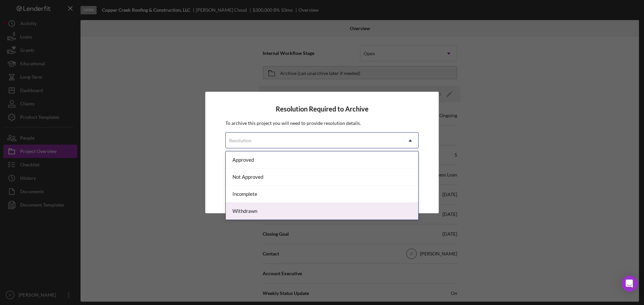
click at [285, 211] on div "Withdrawn" at bounding box center [322, 211] width 192 height 17
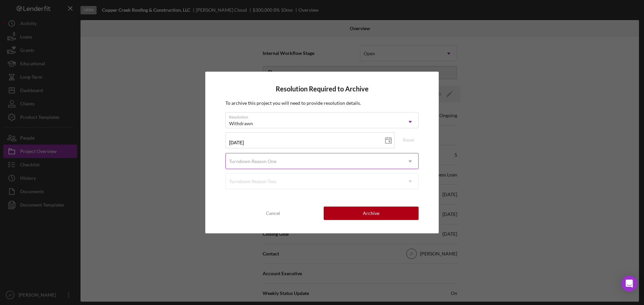
click at [297, 159] on div "Turndown Reason One" at bounding box center [314, 161] width 176 height 15
click at [262, 160] on div "Turndown Reason One" at bounding box center [252, 161] width 47 height 5
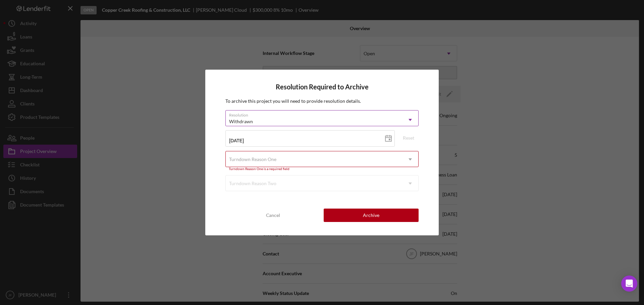
click at [270, 123] on div "Withdrawn" at bounding box center [314, 121] width 176 height 15
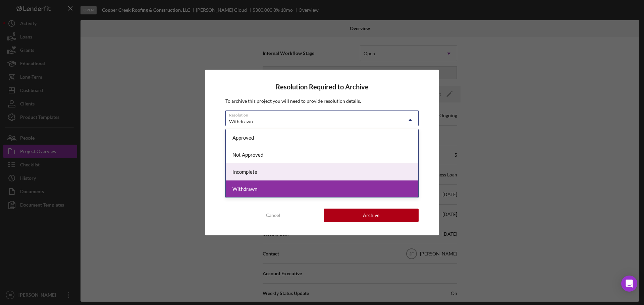
click at [255, 173] on div "Incomplete" at bounding box center [322, 172] width 192 height 17
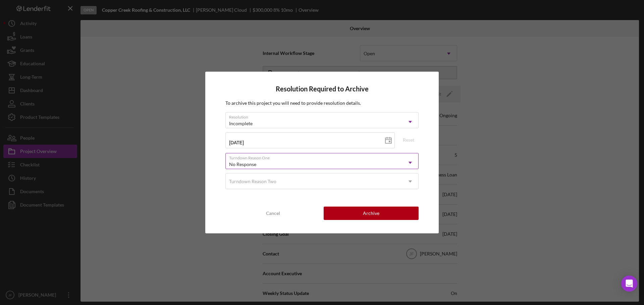
click at [263, 162] on div "No Response" at bounding box center [314, 164] width 176 height 15
click at [374, 211] on div "Archive" at bounding box center [371, 213] width 16 height 13
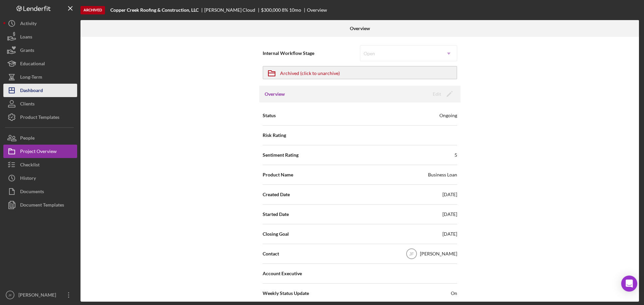
click at [45, 91] on button "Icon/Dashboard Dashboard" at bounding box center [40, 90] width 74 height 13
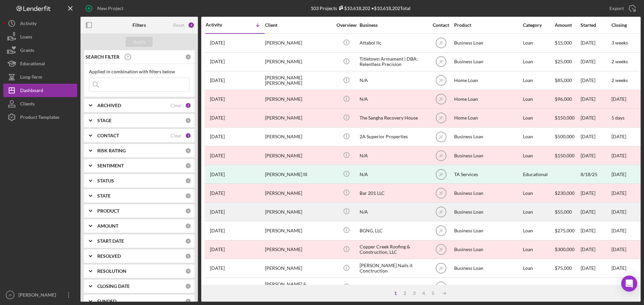
click at [289, 214] on div "[PERSON_NAME]" at bounding box center [298, 212] width 67 height 18
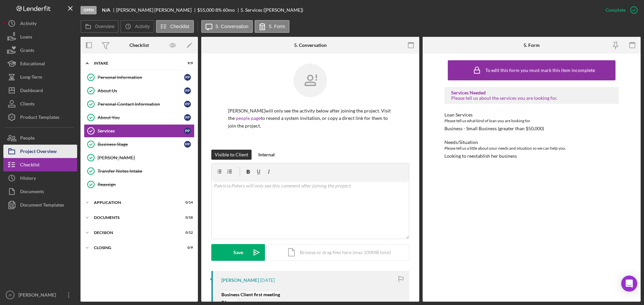
click at [30, 150] on div "Project Overview" at bounding box center [38, 152] width 37 height 15
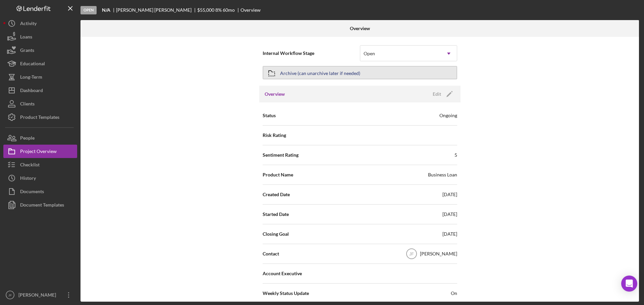
click at [296, 74] on div "Archive (can unarchive later if needed)" at bounding box center [320, 73] width 80 height 12
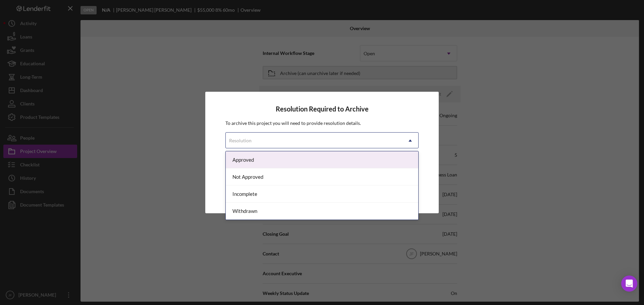
click at [260, 142] on div "Resolution" at bounding box center [314, 140] width 176 height 15
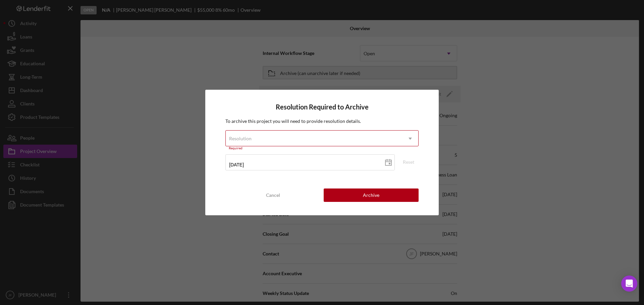
click at [260, 142] on div "Resolution" at bounding box center [314, 138] width 176 height 15
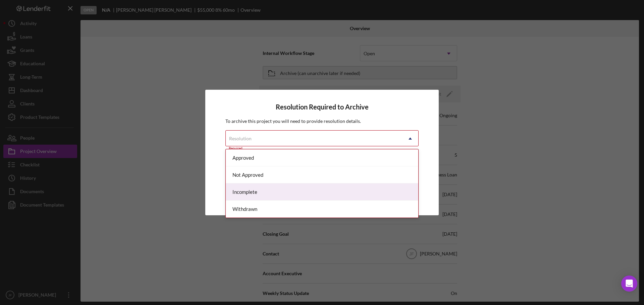
click at [263, 187] on div "Incomplete" at bounding box center [322, 192] width 192 height 17
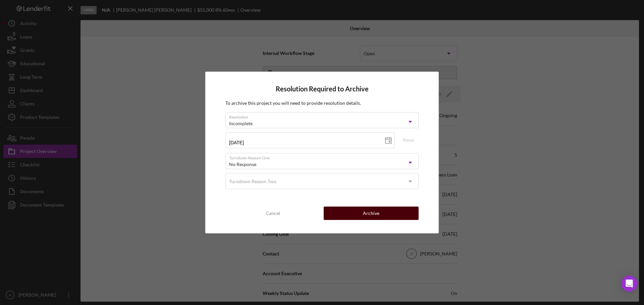
click at [354, 218] on button "Archive" at bounding box center [371, 213] width 95 height 13
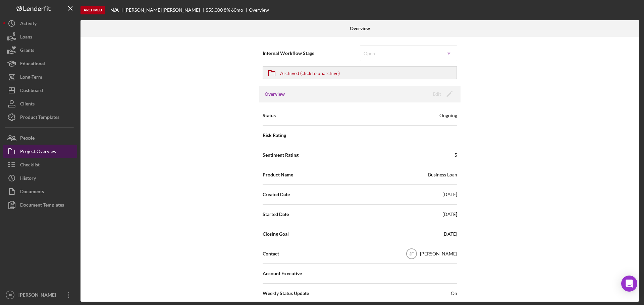
click at [41, 152] on div "Project Overview" at bounding box center [38, 152] width 37 height 15
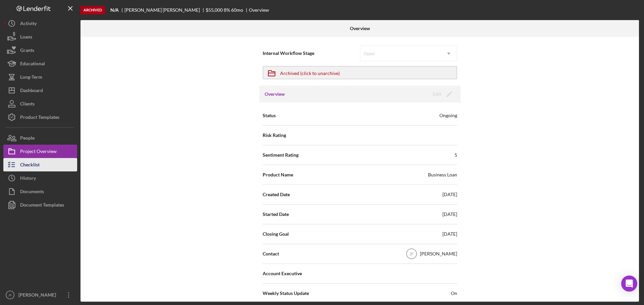
click at [34, 163] on div "Checklist" at bounding box center [29, 165] width 19 height 15
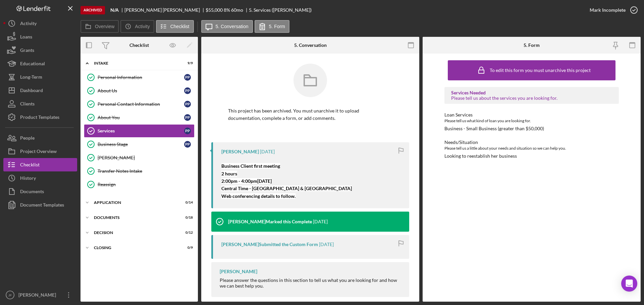
click at [317, 88] on icon at bounding box center [310, 81] width 34 height 34
click at [29, 89] on div "Dashboard" at bounding box center [31, 91] width 23 height 15
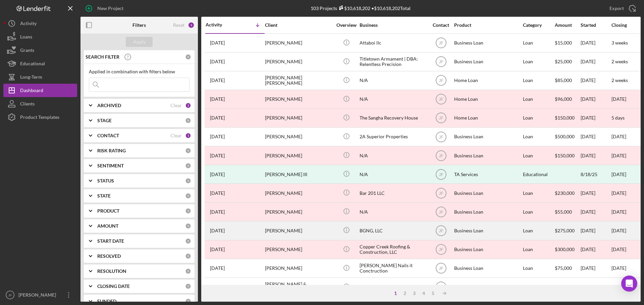
click at [286, 229] on div "[PERSON_NAME]" at bounding box center [298, 231] width 67 height 18
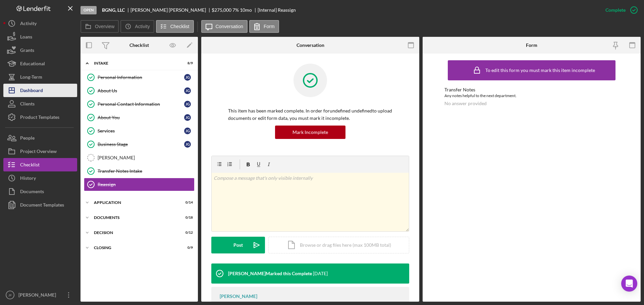
click at [35, 91] on div "Dashboard" at bounding box center [31, 91] width 23 height 15
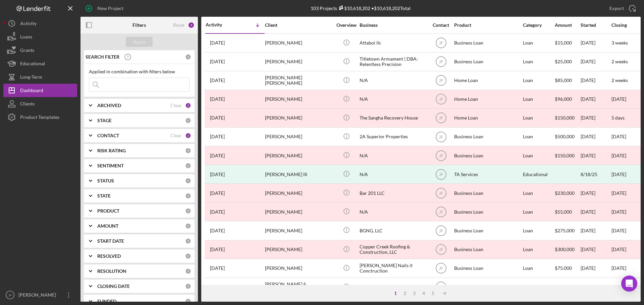
click at [187, 136] on div "1" at bounding box center [188, 136] width 6 height 6
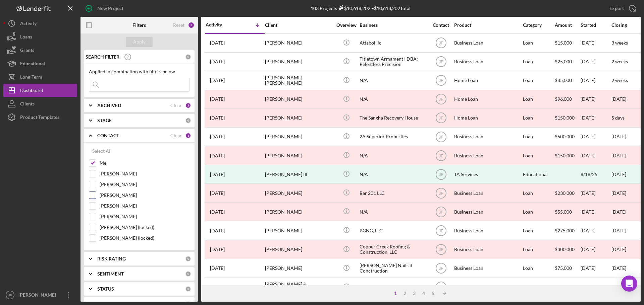
click at [95, 196] on input "[PERSON_NAME]" at bounding box center [92, 195] width 7 height 7
checkbox input "true"
click at [94, 185] on input "[PERSON_NAME]" at bounding box center [92, 184] width 7 height 7
checkbox input "true"
click at [120, 87] on input at bounding box center [139, 84] width 100 height 13
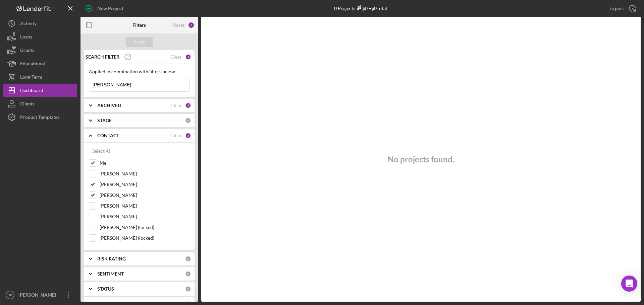
click at [131, 84] on input "Bryan" at bounding box center [139, 84] width 100 height 13
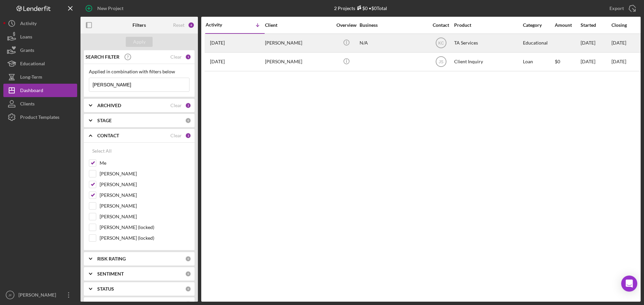
type input "guski"
click at [284, 40] on div "Alexia Guski" at bounding box center [298, 43] width 67 height 18
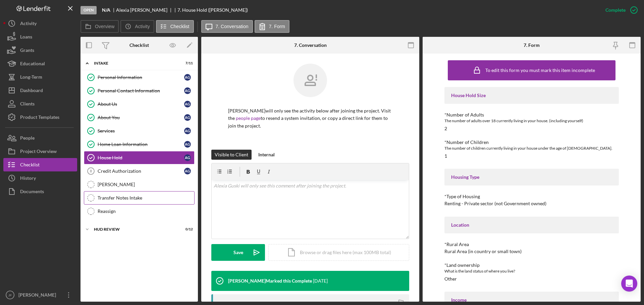
click at [125, 197] on div "Transfer Notes Intake" at bounding box center [146, 197] width 97 height 5
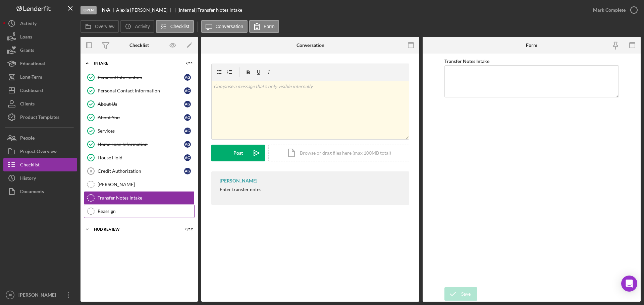
click at [113, 213] on div "Reassign" at bounding box center [146, 211] width 97 height 5
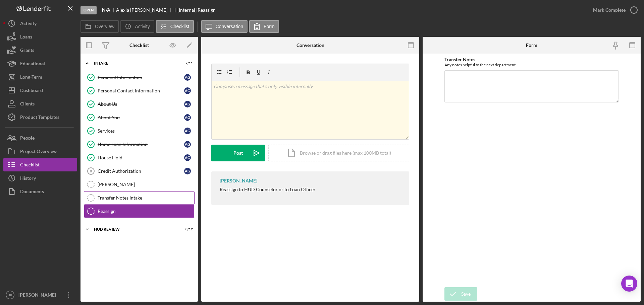
click at [111, 198] on div "Transfer Notes Intake" at bounding box center [146, 197] width 97 height 5
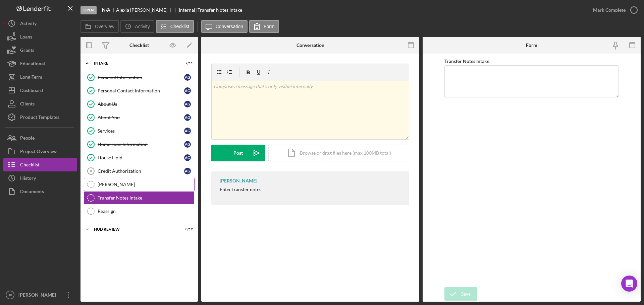
click at [107, 185] on div "[PERSON_NAME]" at bounding box center [146, 184] width 97 height 5
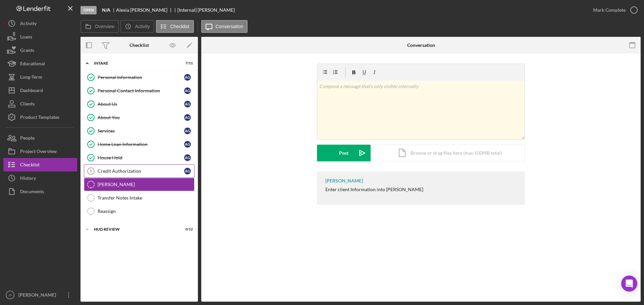
click at [109, 171] on div "Credit Authorization" at bounding box center [141, 171] width 86 height 5
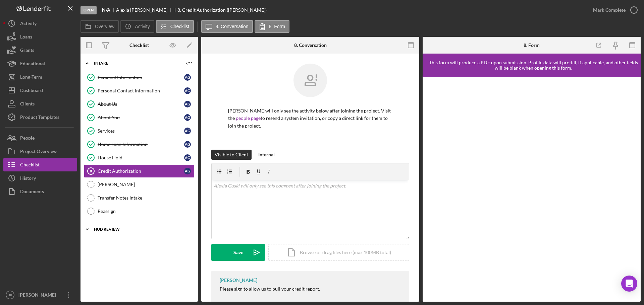
click at [116, 228] on div "HUD Review" at bounding box center [142, 230] width 96 height 4
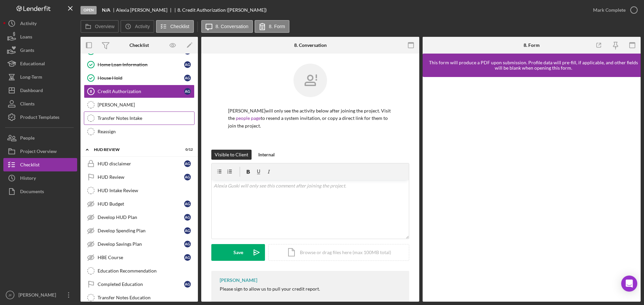
scroll to position [103, 0]
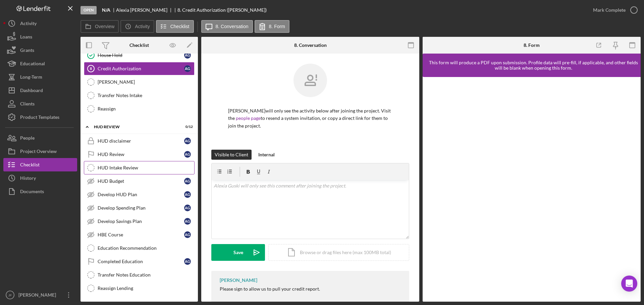
click at [125, 168] on div "HUD Intake Review" at bounding box center [146, 167] width 97 height 5
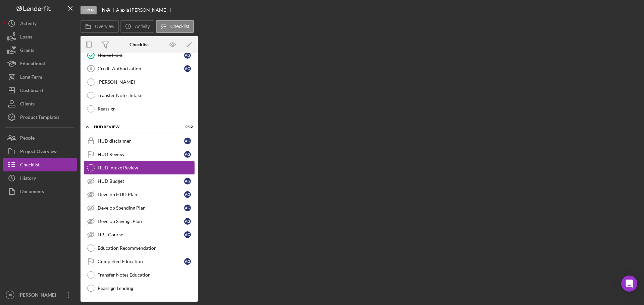
scroll to position [103, 0]
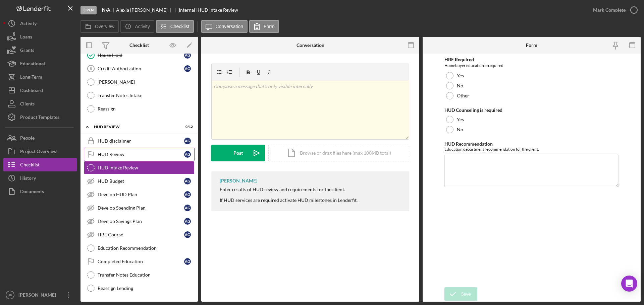
click at [118, 154] on div "HUD Review" at bounding box center [141, 154] width 86 height 5
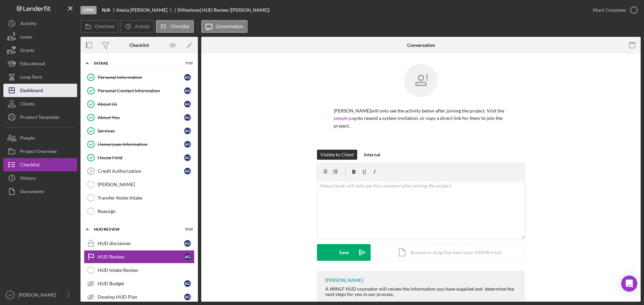
click at [50, 94] on button "Icon/Dashboard Dashboard" at bounding box center [40, 90] width 74 height 13
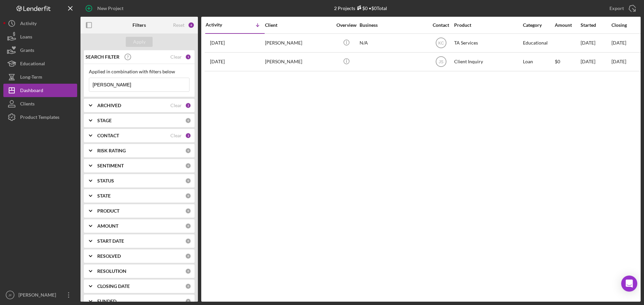
click at [185, 135] on div "3" at bounding box center [188, 136] width 6 height 6
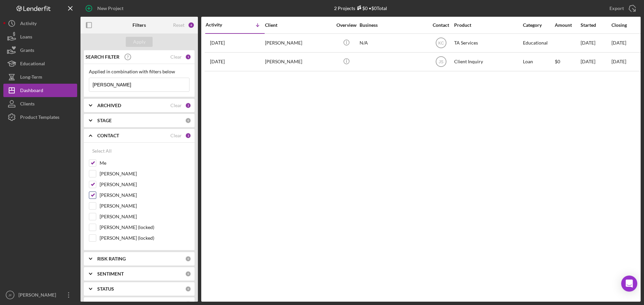
click at [94, 196] on input "[PERSON_NAME]" at bounding box center [92, 195] width 7 height 7
checkbox input "false"
click at [94, 188] on div at bounding box center [92, 184] width 7 height 7
click at [87, 182] on div "Select All Me Elizabeth Boyd Kristy Carlson Janice StGermaine Christine Haling …" at bounding box center [139, 197] width 111 height 108
click at [91, 183] on input "[PERSON_NAME]" at bounding box center [92, 184] width 7 height 7
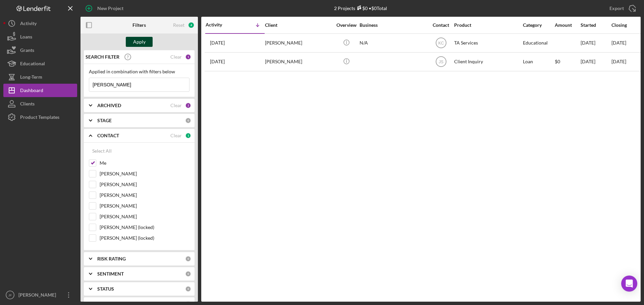
click at [141, 42] on div "Apply" at bounding box center [139, 42] width 12 height 10
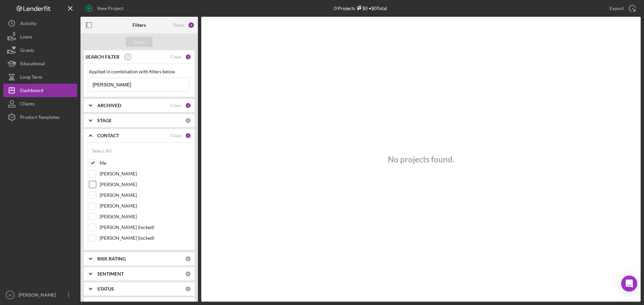
click at [96, 183] on div at bounding box center [92, 184] width 7 height 7
click at [89, 186] on input "[PERSON_NAME]" at bounding box center [92, 184] width 7 height 7
checkbox input "true"
click at [94, 165] on input "Me" at bounding box center [92, 163] width 7 height 7
checkbox input "false"
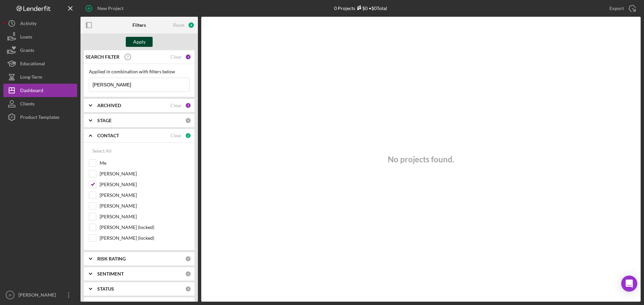
click at [147, 42] on button "Apply" at bounding box center [139, 42] width 27 height 10
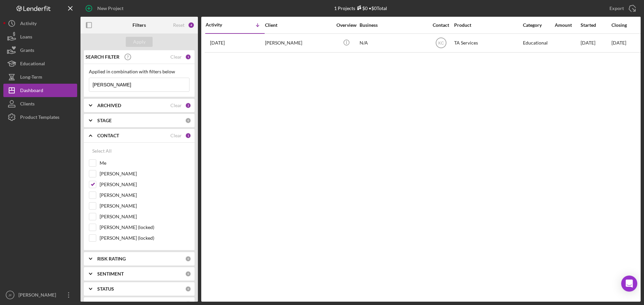
click at [145, 90] on input "guski" at bounding box center [139, 84] width 100 height 13
click at [144, 89] on input "guski" at bounding box center [139, 84] width 100 height 13
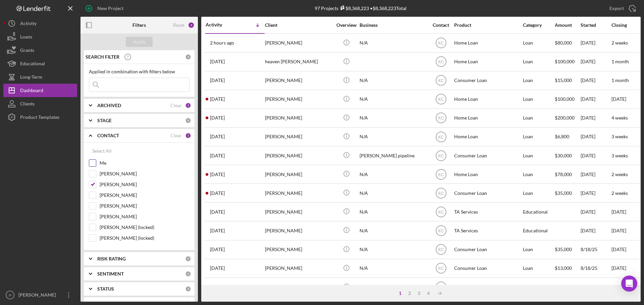
click at [92, 166] on input "Me" at bounding box center [92, 163] width 7 height 7
checkbox input "true"
click at [93, 186] on input "[PERSON_NAME]" at bounding box center [92, 184] width 7 height 7
checkbox input "false"
click at [144, 42] on div "Apply" at bounding box center [139, 42] width 12 height 10
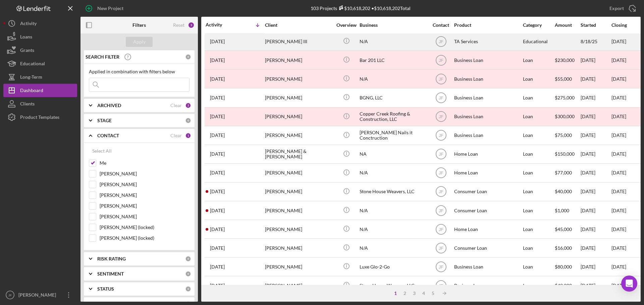
scroll to position [134, 0]
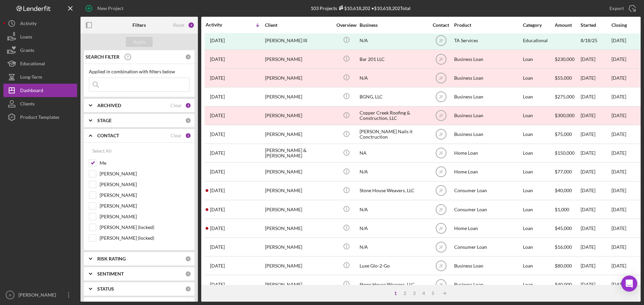
click at [145, 90] on input at bounding box center [139, 84] width 100 height 13
type input "bryce"
click at [94, 207] on input "Christine Haling" at bounding box center [92, 206] width 7 height 7
checkbox input "true"
click at [92, 193] on input "[PERSON_NAME]" at bounding box center [92, 195] width 7 height 7
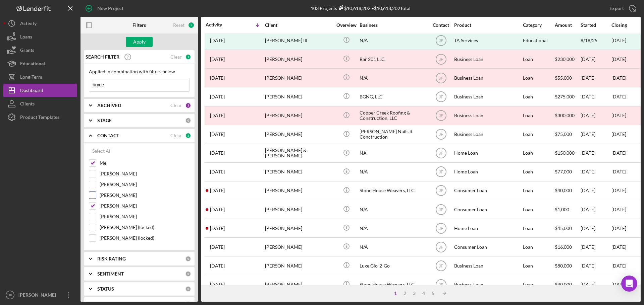
checkbox input "true"
click at [89, 185] on input "[PERSON_NAME]" at bounding box center [92, 184] width 7 height 7
checkbox input "true"
click at [141, 40] on div "Apply" at bounding box center [139, 42] width 12 height 10
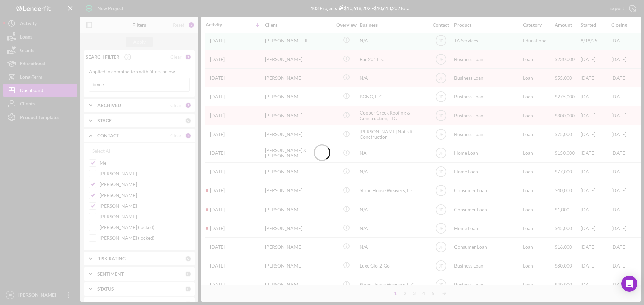
scroll to position [0, 0]
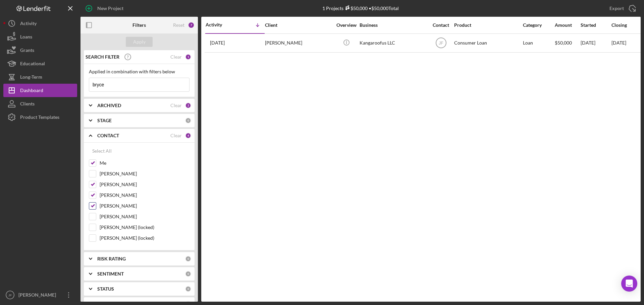
click at [96, 204] on input "Christine Haling" at bounding box center [92, 206] width 7 height 7
checkbox input "false"
click at [92, 194] on input "[PERSON_NAME]" at bounding box center [92, 195] width 7 height 7
checkbox input "false"
click at [94, 184] on input "[PERSON_NAME]" at bounding box center [92, 184] width 7 height 7
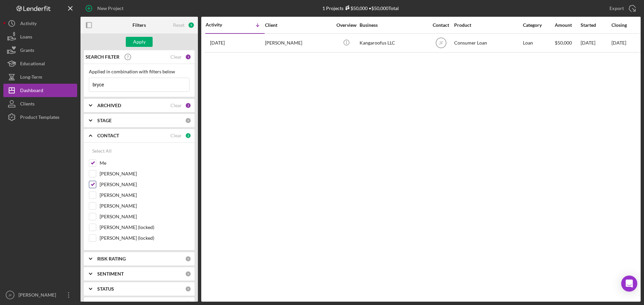
checkbox input "false"
click at [142, 47] on div "Apply" at bounding box center [138, 42] width 117 height 17
click at [142, 43] on div "Apply" at bounding box center [139, 42] width 12 height 10
click at [112, 88] on input "bryce" at bounding box center [139, 84] width 100 height 13
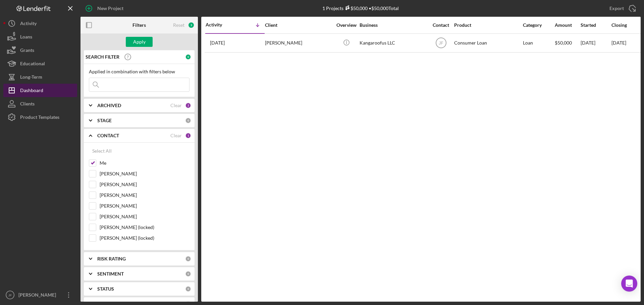
click at [40, 88] on div "Dashboard" at bounding box center [31, 91] width 23 height 15
click at [139, 41] on div "Apply" at bounding box center [139, 42] width 12 height 10
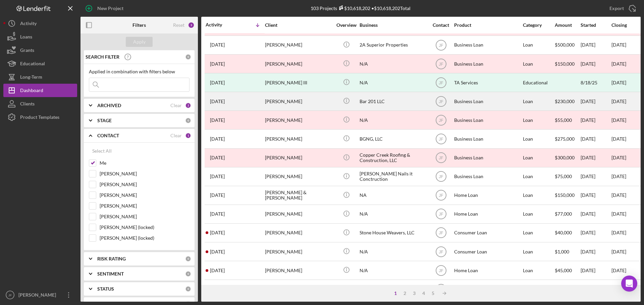
scroll to position [101, 0]
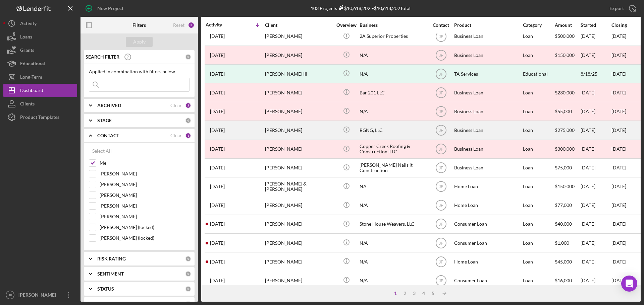
click at [272, 129] on div "[PERSON_NAME]" at bounding box center [298, 130] width 67 height 18
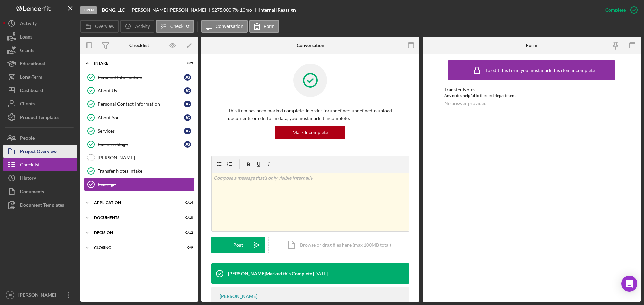
click at [34, 151] on div "Project Overview" at bounding box center [38, 152] width 37 height 15
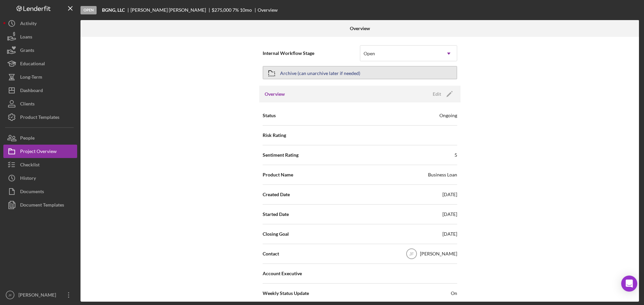
click at [341, 75] on div "Archive (can unarchive later if needed)" at bounding box center [320, 73] width 80 height 12
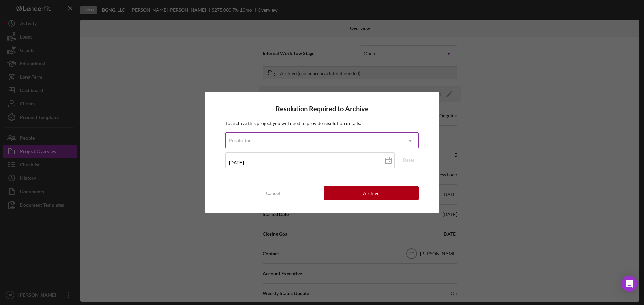
click at [321, 143] on div "Resolution" at bounding box center [314, 140] width 176 height 15
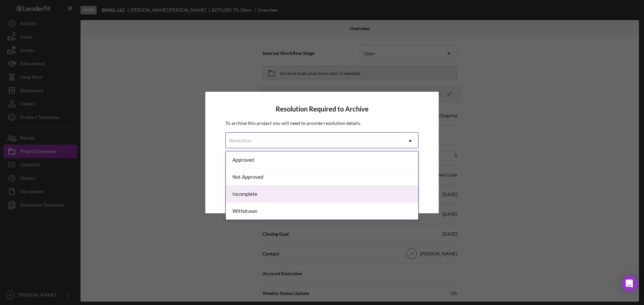
click at [300, 198] on div "Incomplete" at bounding box center [322, 194] width 192 height 17
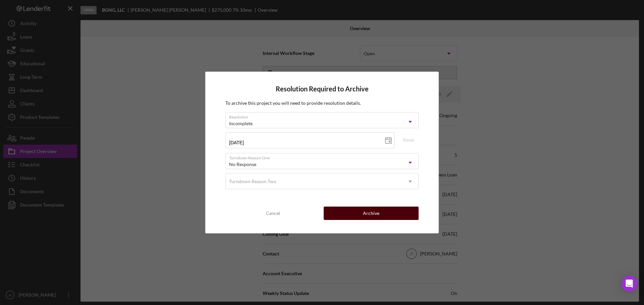
click at [351, 218] on button "Archive" at bounding box center [371, 213] width 95 height 13
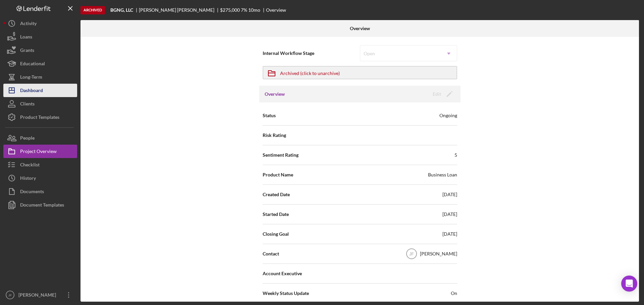
click at [41, 92] on div "Dashboard" at bounding box center [31, 91] width 23 height 15
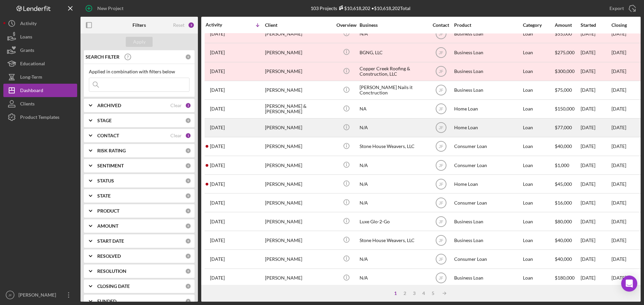
scroll to position [201, 0]
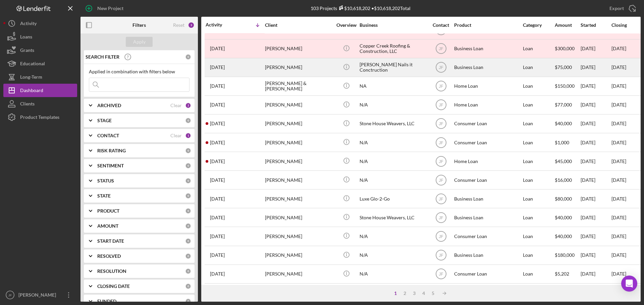
click at [287, 67] on div "[PERSON_NAME]" at bounding box center [298, 68] width 67 height 18
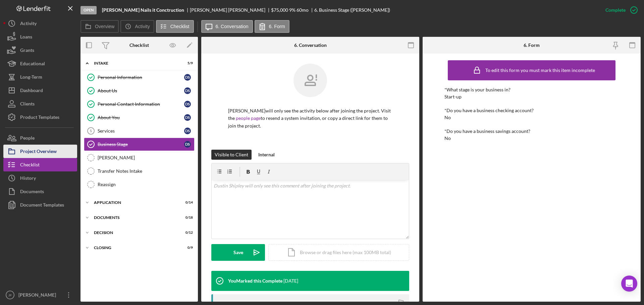
click at [50, 154] on div "Project Overview" at bounding box center [38, 152] width 37 height 15
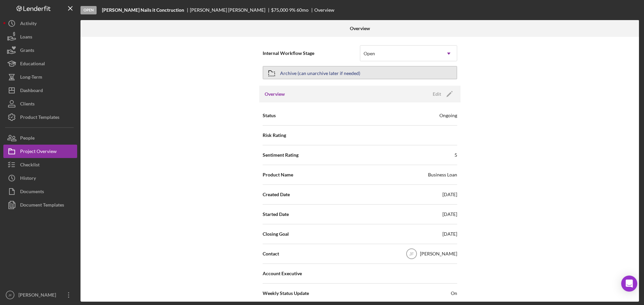
click at [331, 73] on div "Archive (can unarchive later if needed)" at bounding box center [320, 73] width 80 height 12
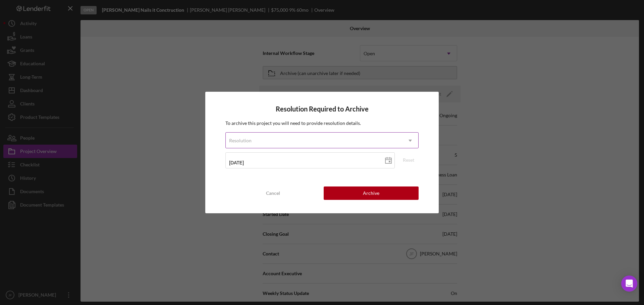
click at [306, 144] on div "Resolution" at bounding box center [314, 140] width 176 height 15
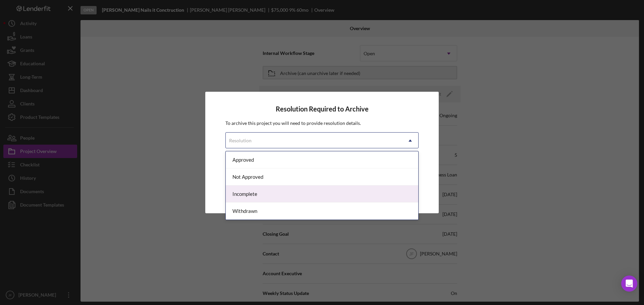
click at [280, 192] on div "Incomplete" at bounding box center [322, 194] width 192 height 17
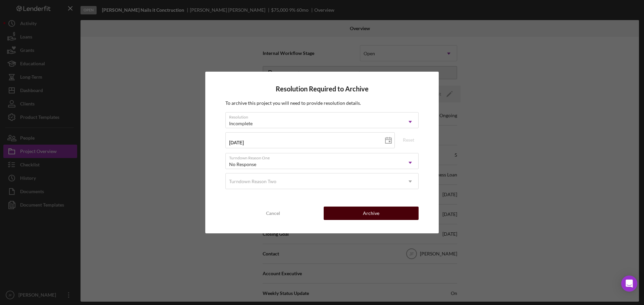
click at [339, 216] on button "Archive" at bounding box center [371, 213] width 95 height 13
